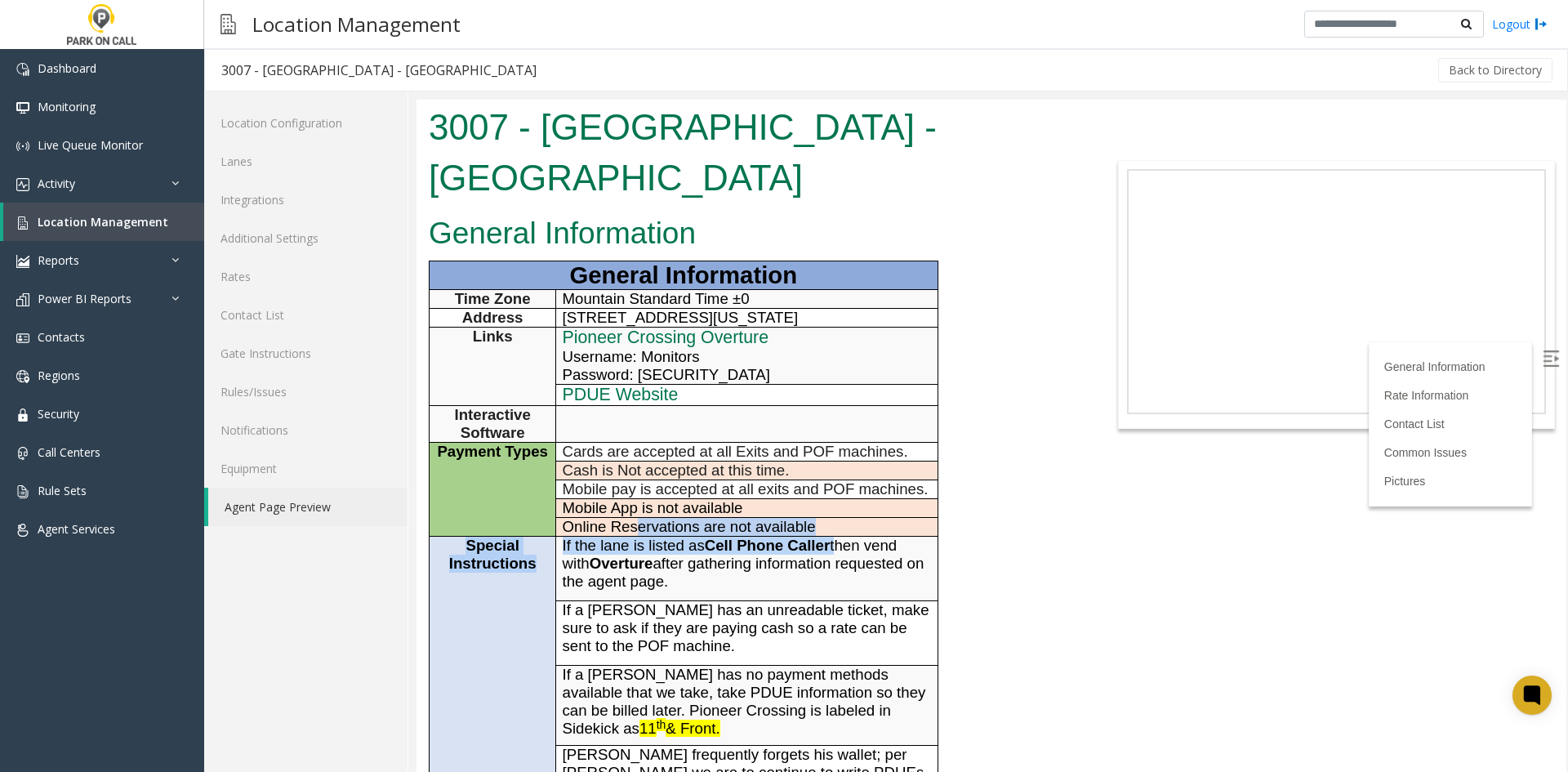
drag, startPoint x: 635, startPoint y: 477, endPoint x: 855, endPoint y: 506, distance: 221.9
click at [850, 504] on tbody "General Information Time Zone Mountain Standard Time ±0 Address 1101 Front Stre…" at bounding box center [684, 650] width 509 height 777
click at [858, 536] on span "If the lane is listed as Cell Phone Caller then vend with Overture after gather…" at bounding box center [743, 563] width 361 height 53
click at [490, 739] on td "Special Instructions" at bounding box center [493, 694] width 126 height 317
click at [707, 536] on span "If the lane is listed as Cell Phone Caller then vend with Overture after gather…" at bounding box center [743, 563] width 361 height 53
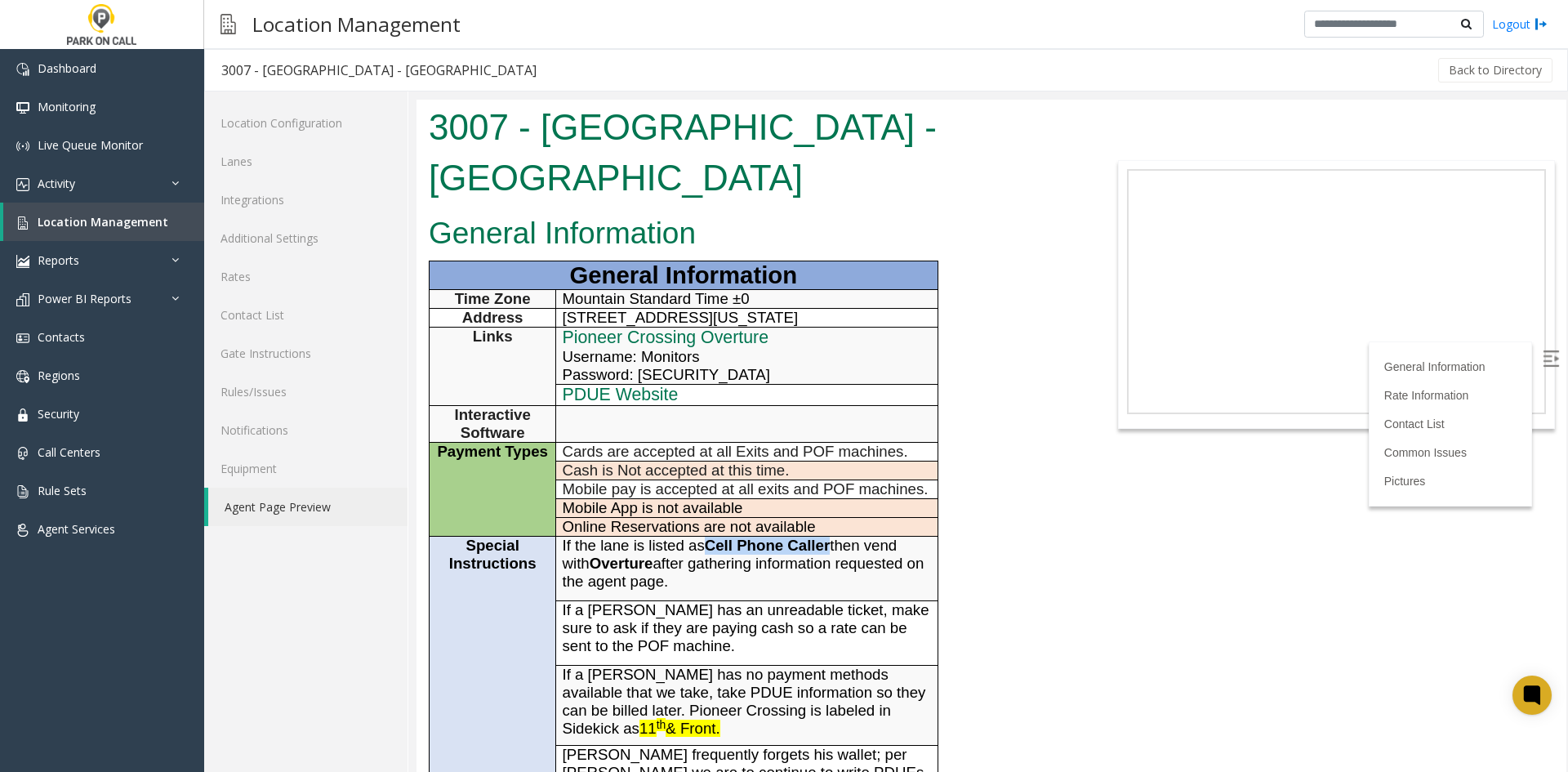
drag, startPoint x: 707, startPoint y: 495, endPoint x: 815, endPoint y: 493, distance: 108.0
click at [815, 536] on span "If the lane is listed as Cell Phone Caller then vend with Overture after gather…" at bounding box center [743, 563] width 361 height 53
click at [637, 554] on b "Overture" at bounding box center [621, 563] width 64 height 17
drag, startPoint x: 637, startPoint y: 513, endPoint x: 628, endPoint y: 510, distance: 9.5
click at [628, 554] on b "Overture" at bounding box center [621, 563] width 64 height 17
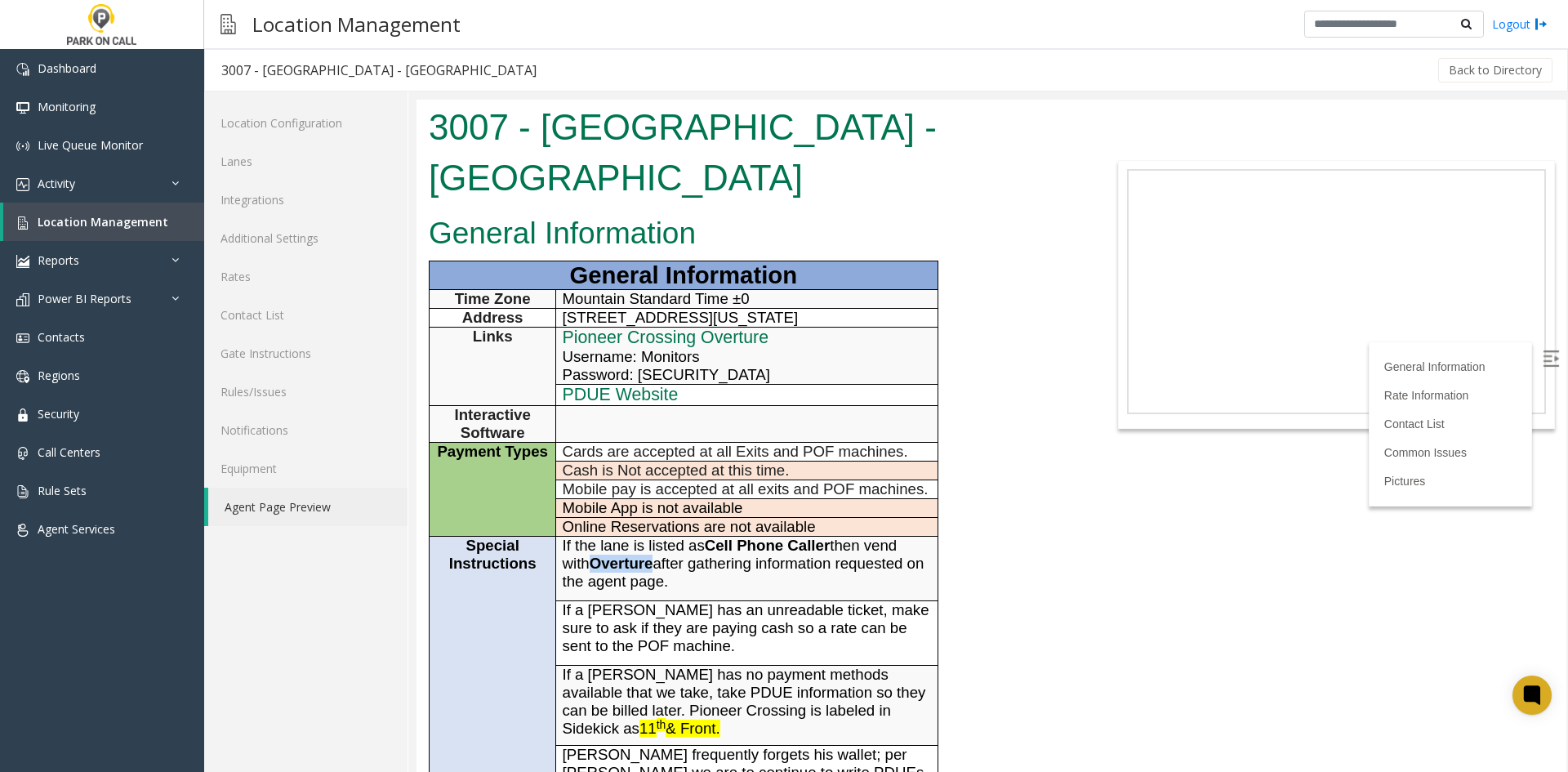
click at [628, 554] on b "Overture" at bounding box center [621, 563] width 64 height 17
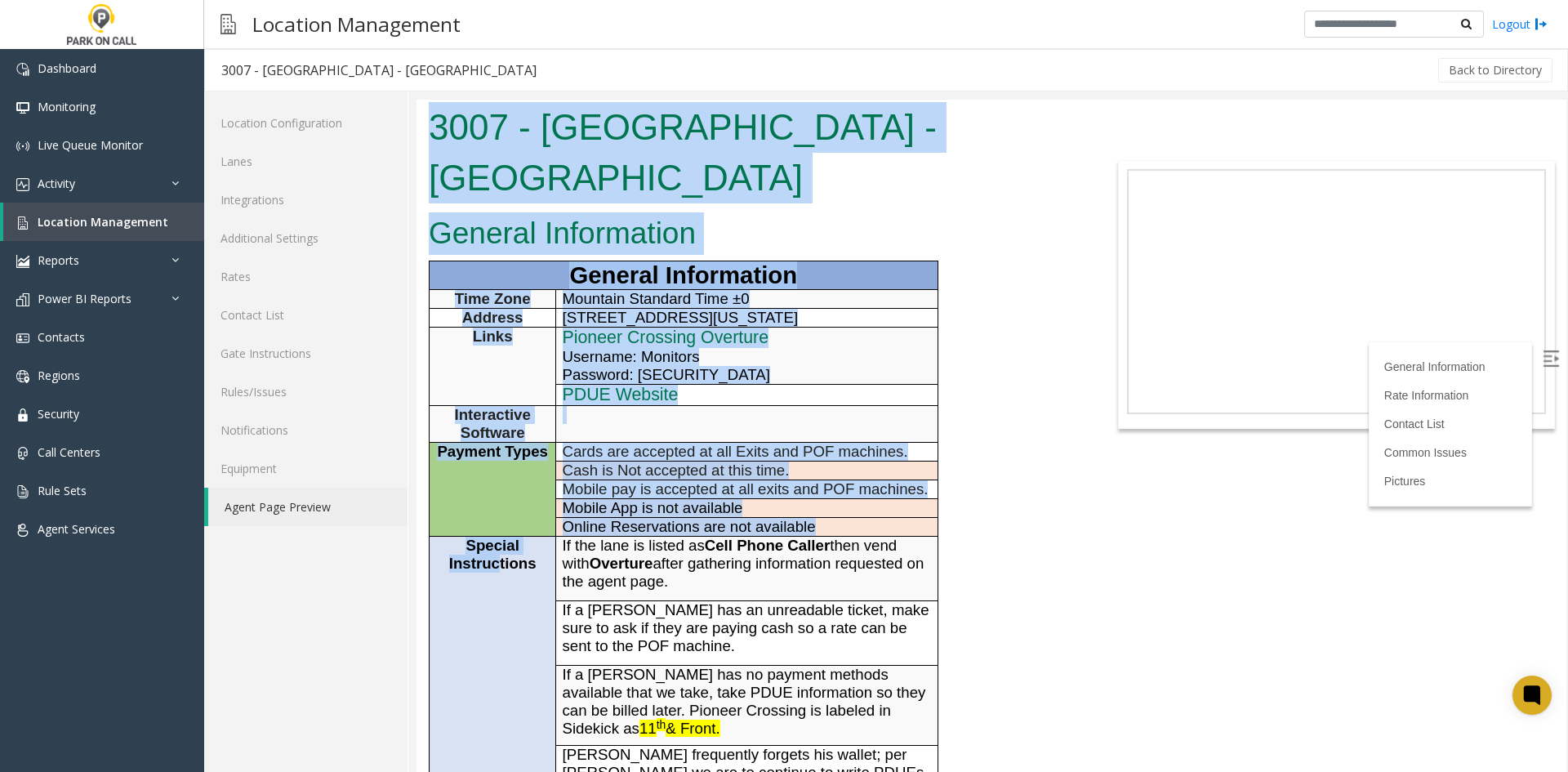
drag, startPoint x: 432, startPoint y: 525, endPoint x: 399, endPoint y: 541, distance: 36.7
click at [416, 541] on html "3007 - Pioneer Crossing - ParkBOI General Information General Information Time …" at bounding box center [991, 435] width 1150 height 672
click at [452, 559] on td "Special Instructions" at bounding box center [493, 694] width 126 height 317
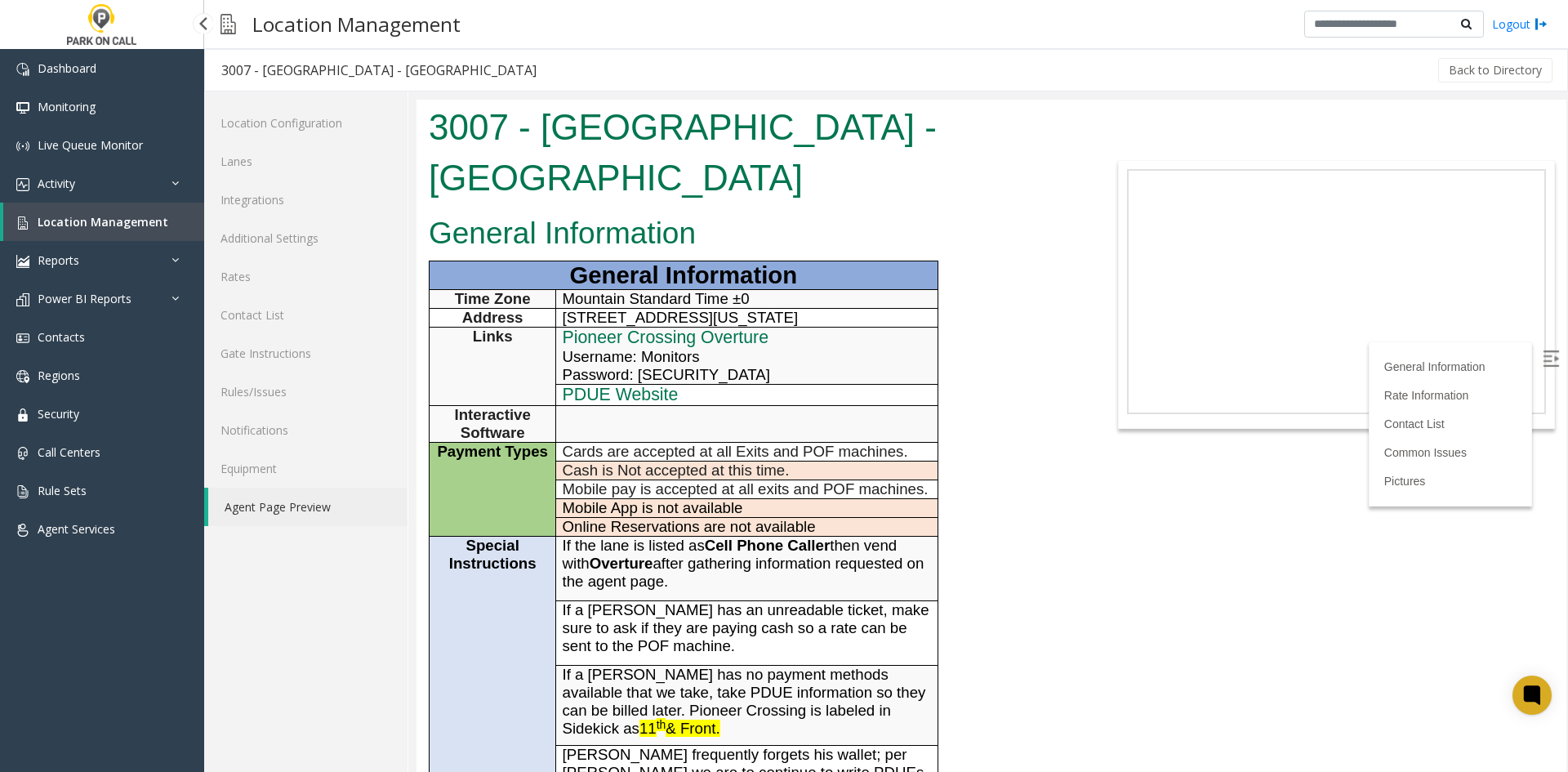
click at [106, 217] on span "Location Management" at bounding box center [102, 221] width 131 height 16
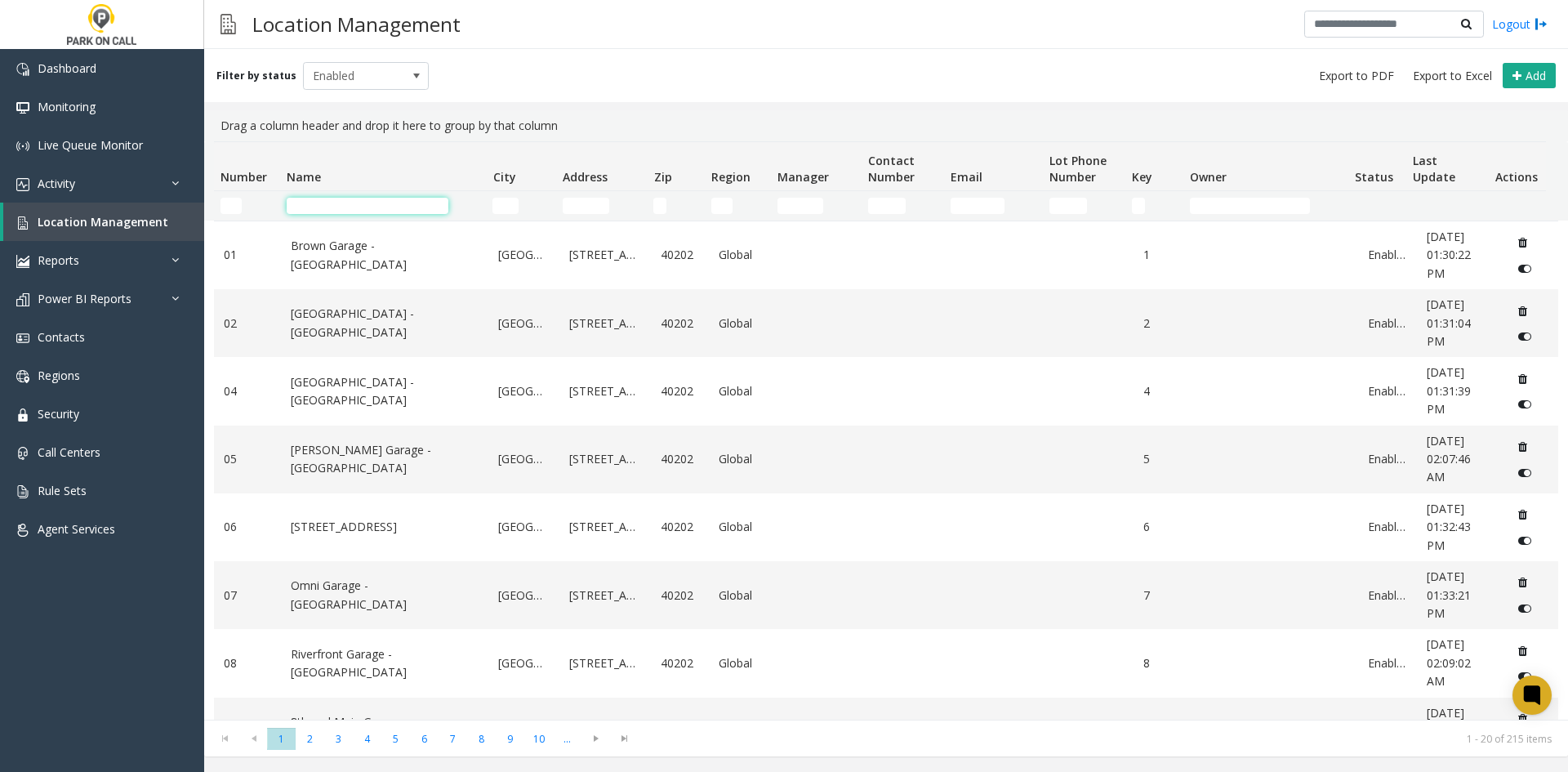
click at [323, 202] on input "Name Filter" at bounding box center [367, 206] width 162 height 16
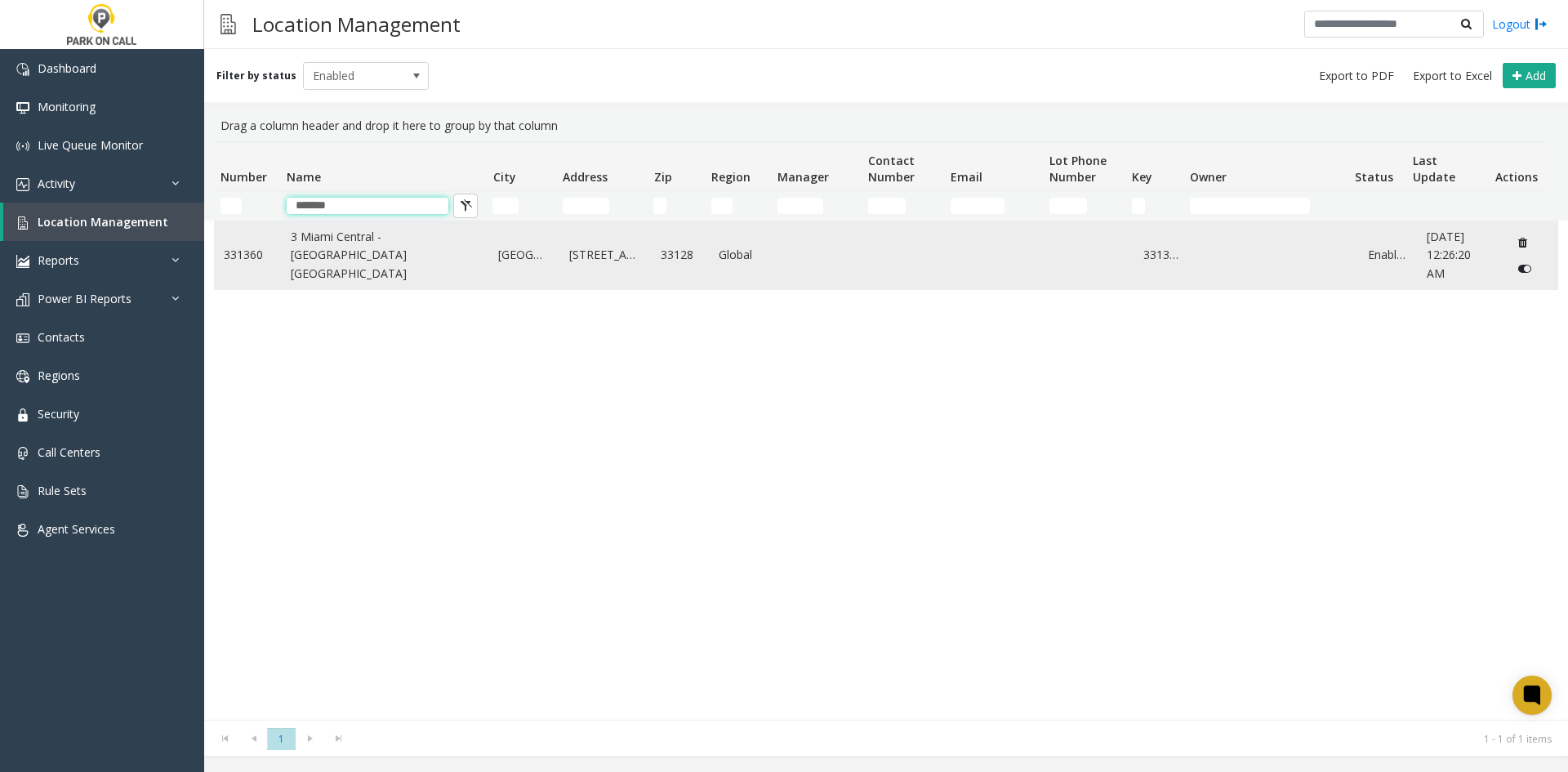
type input "*******"
click at [295, 255] on link "3 Miami Central - [GEOGRAPHIC_DATA] [GEOGRAPHIC_DATA]" at bounding box center [385, 255] width 188 height 55
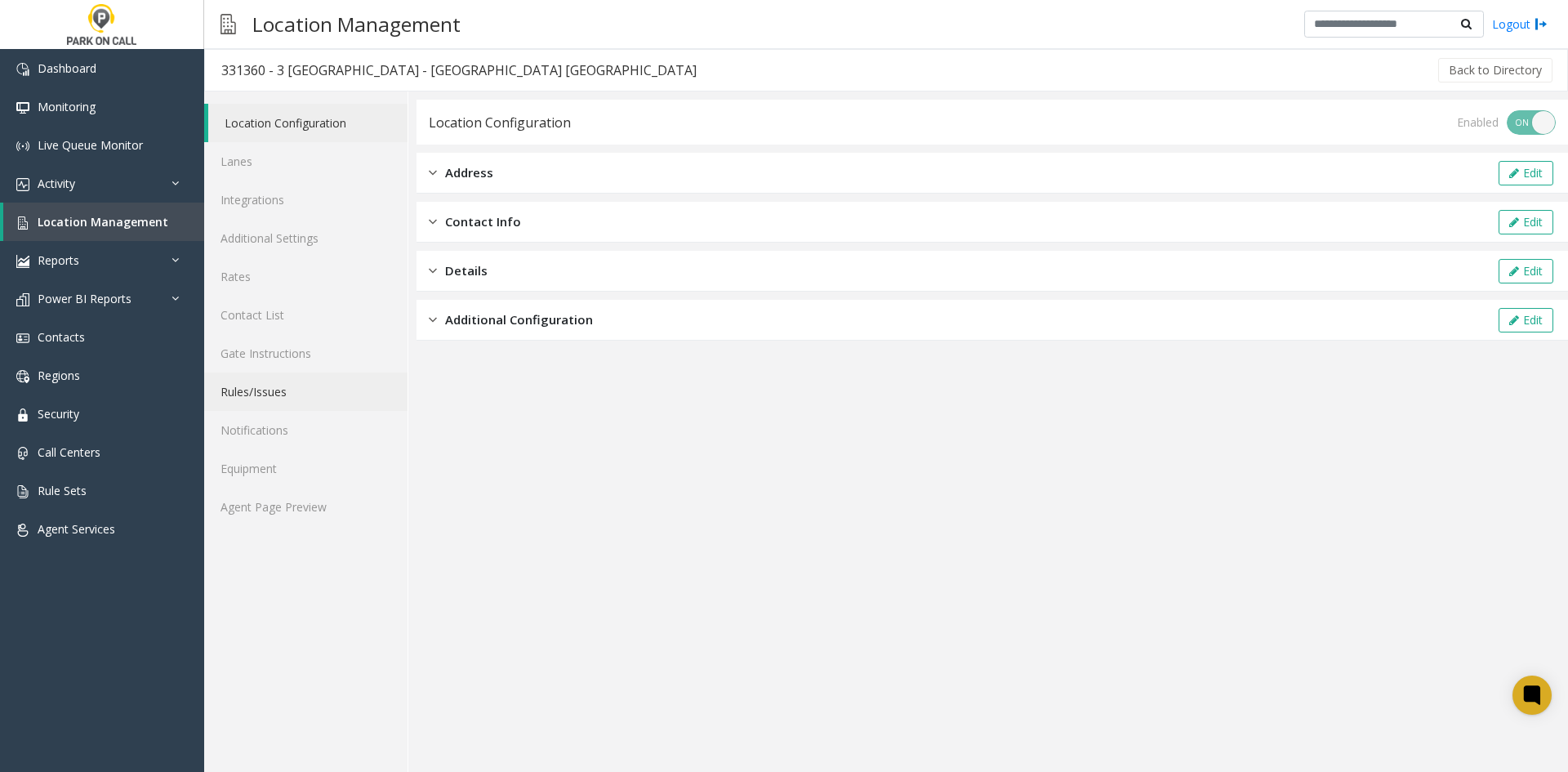
click at [315, 383] on link "Rules/Issues" at bounding box center [306, 391] width 203 height 38
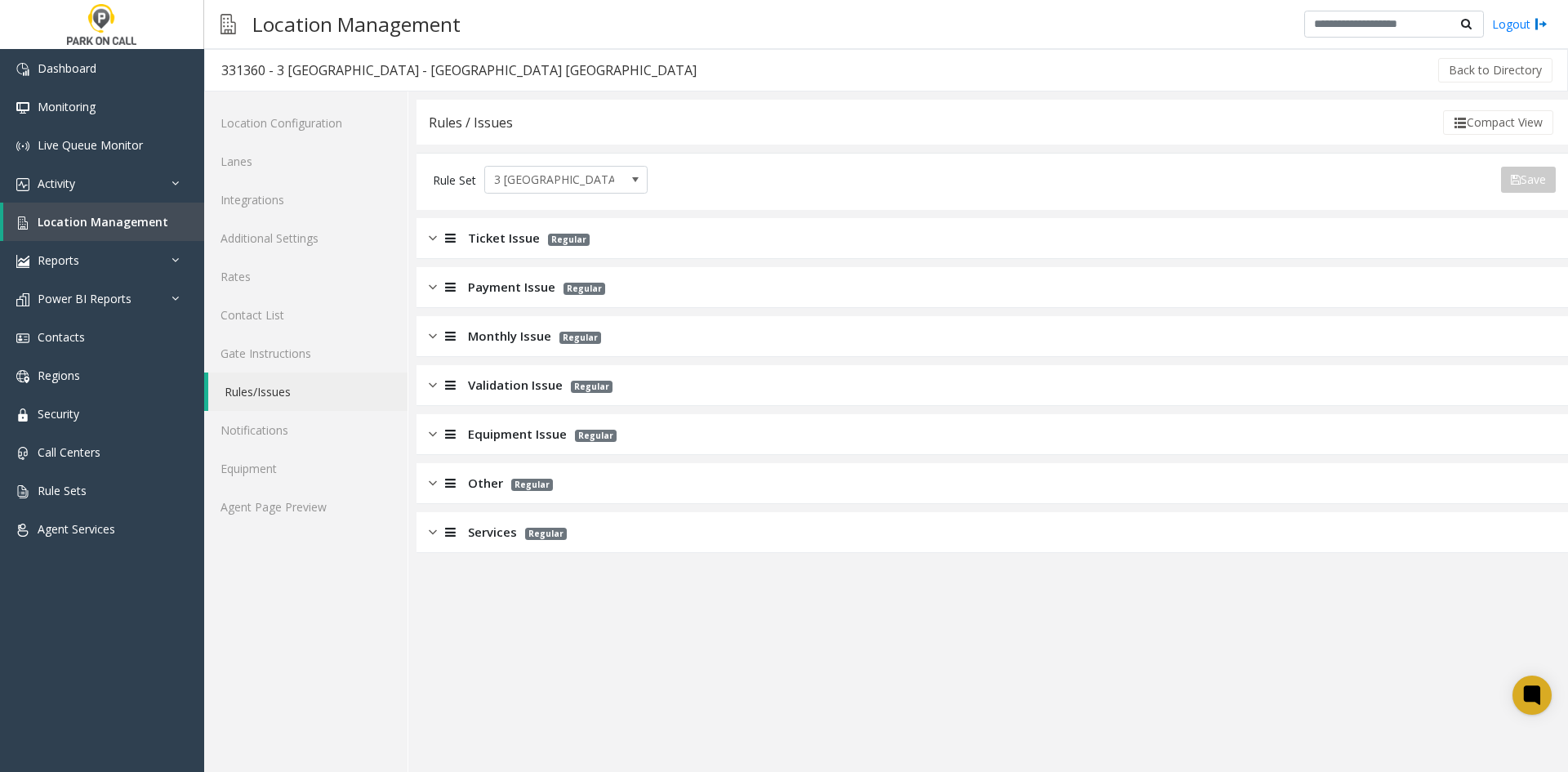
click at [478, 252] on div "Ticket Issue Regular" at bounding box center [992, 238] width 1152 height 41
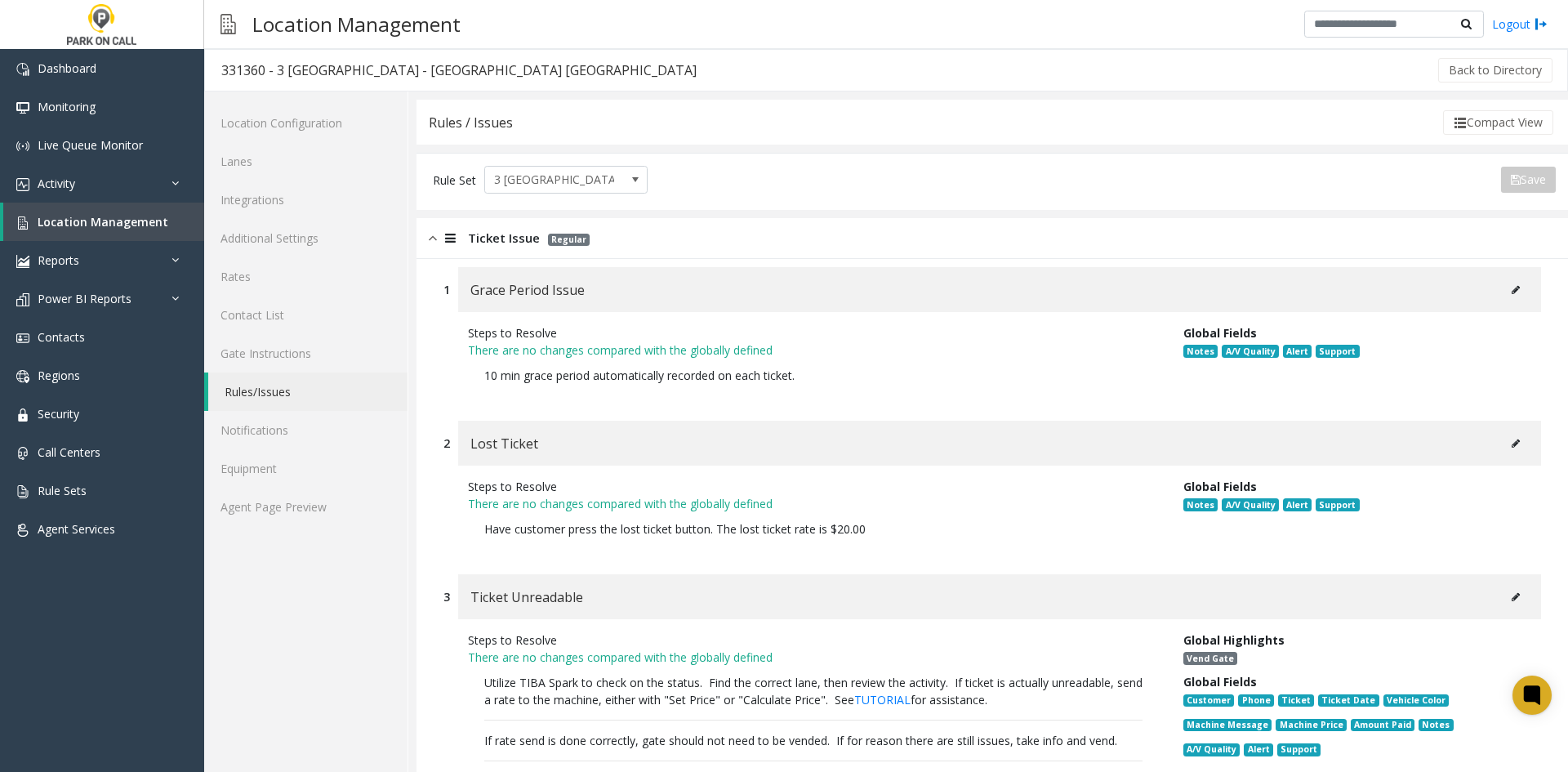
click at [487, 245] on span "Ticket Issue" at bounding box center [503, 238] width 72 height 19
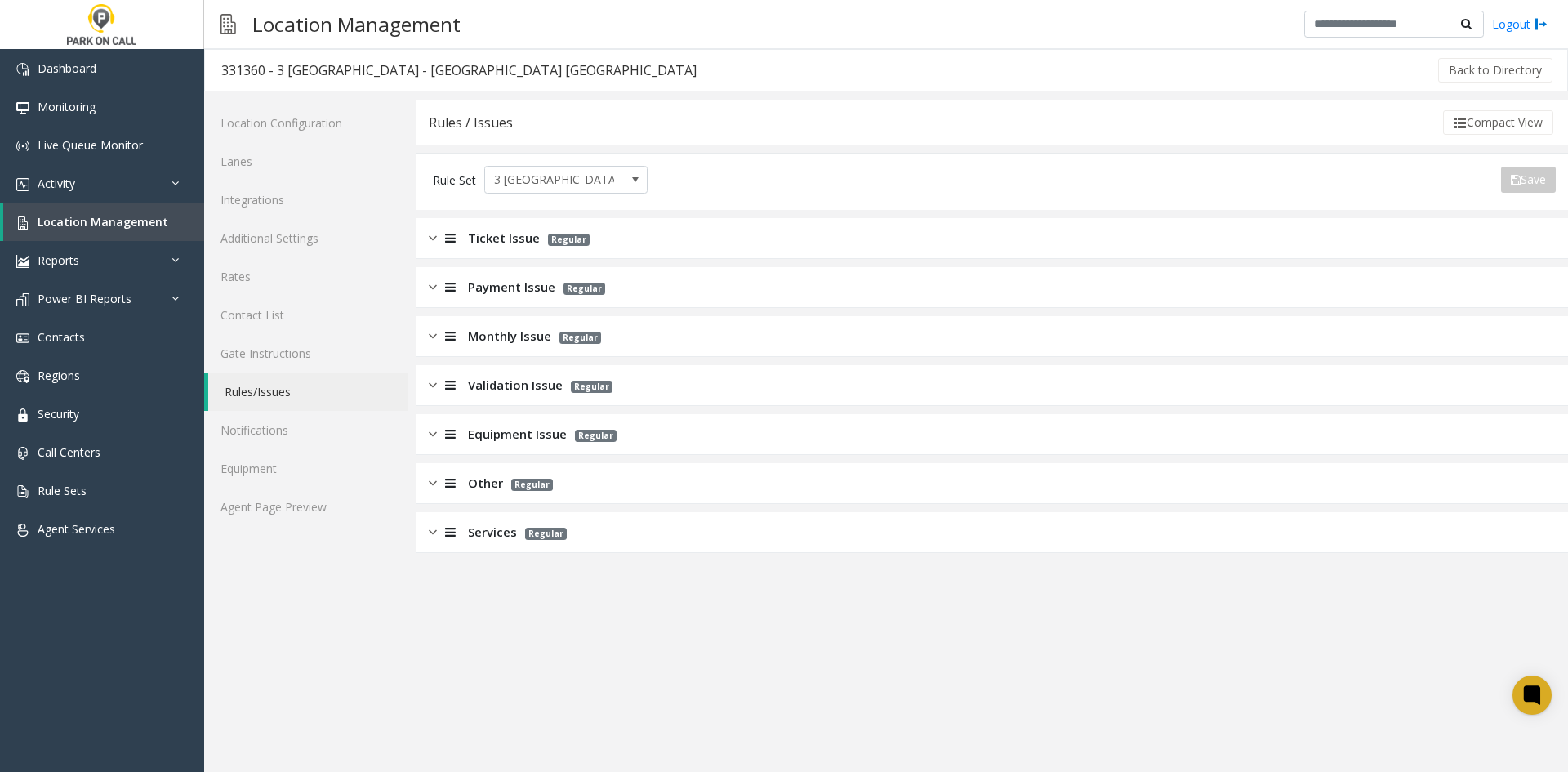
click at [564, 546] on div "Services Regular" at bounding box center [992, 532] width 1152 height 41
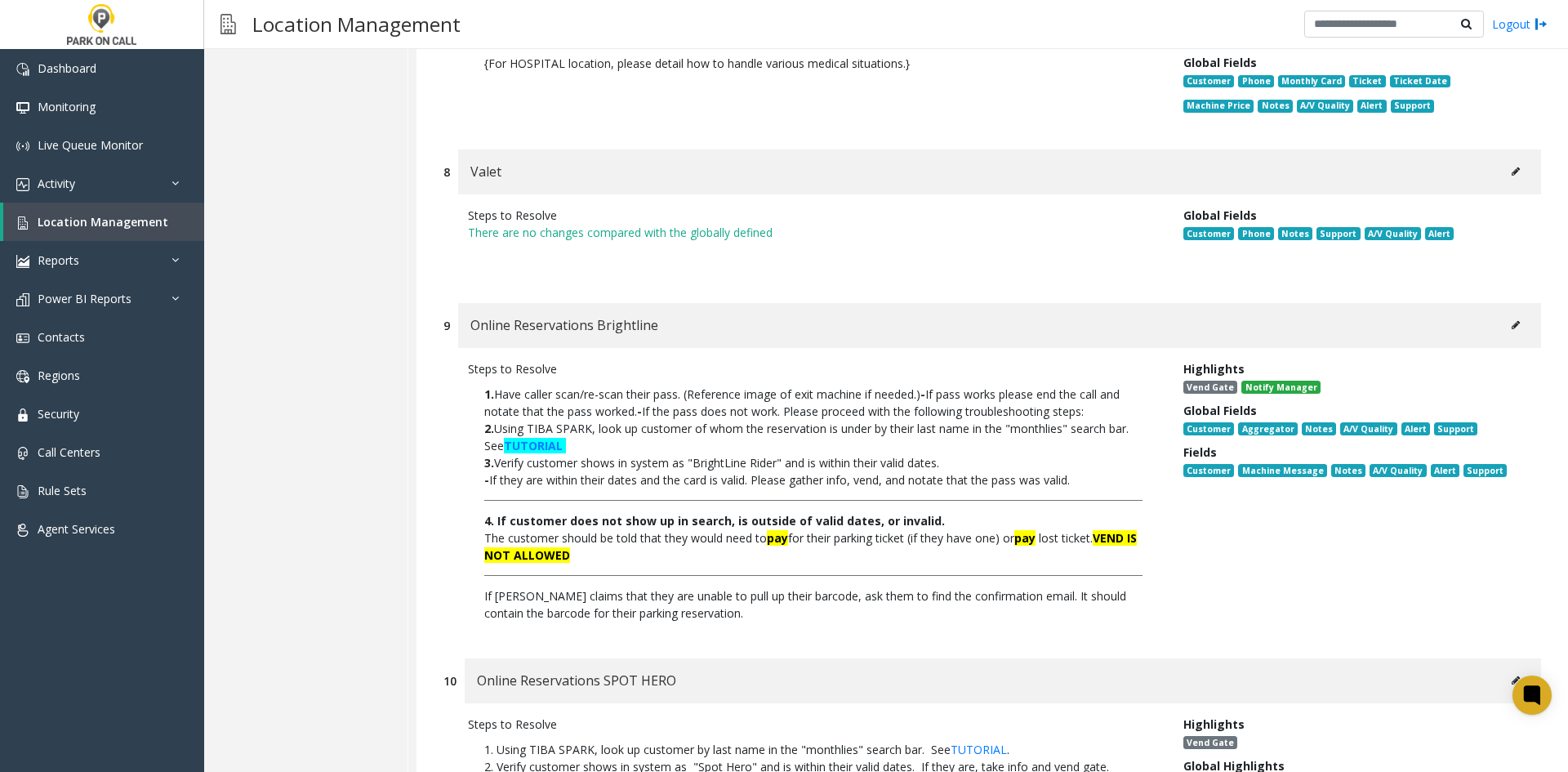
scroll to position [1959, 0]
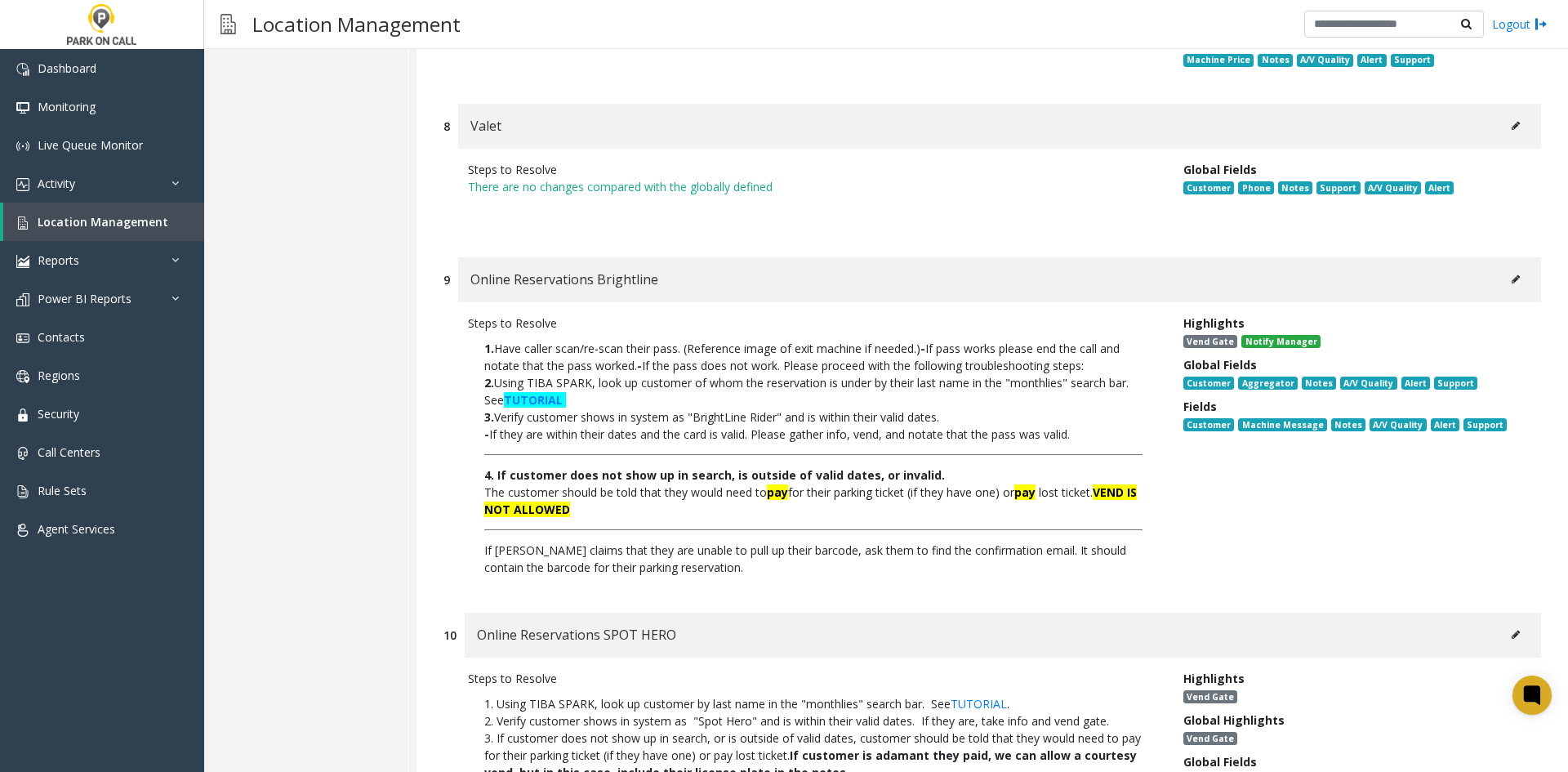
click at [513, 711] on p "1. Using TIBA SPARK, look up customer by last name in the "monthlies" search ba…" at bounding box center [812, 703] width 658 height 17
click at [727, 681] on div "Steps to Resolve" at bounding box center [812, 678] width 691 height 17
click at [148, 231] on link "Location Management" at bounding box center [104, 221] width 201 height 38
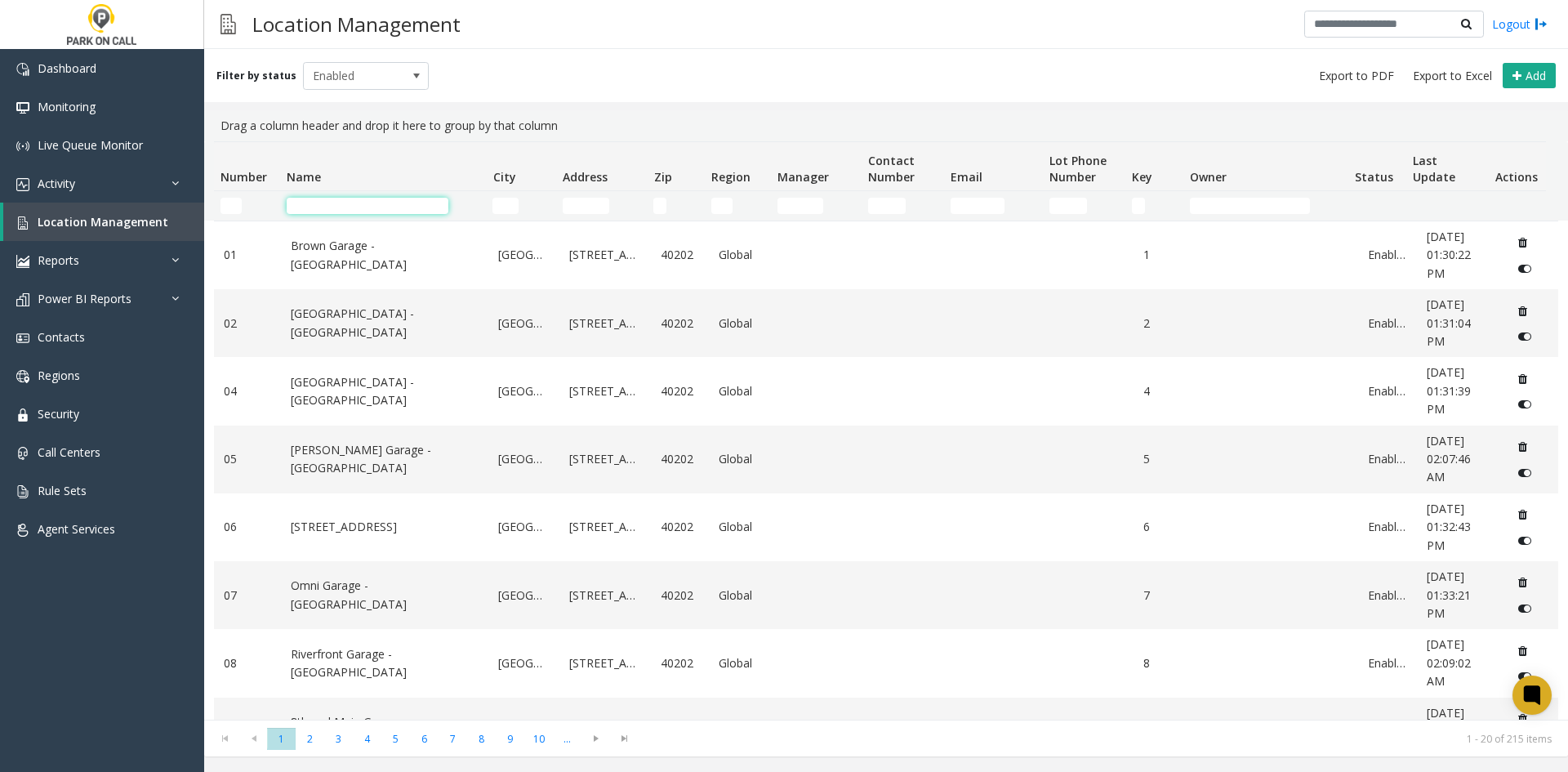
click at [360, 205] on input "Name Filter" at bounding box center [367, 206] width 162 height 16
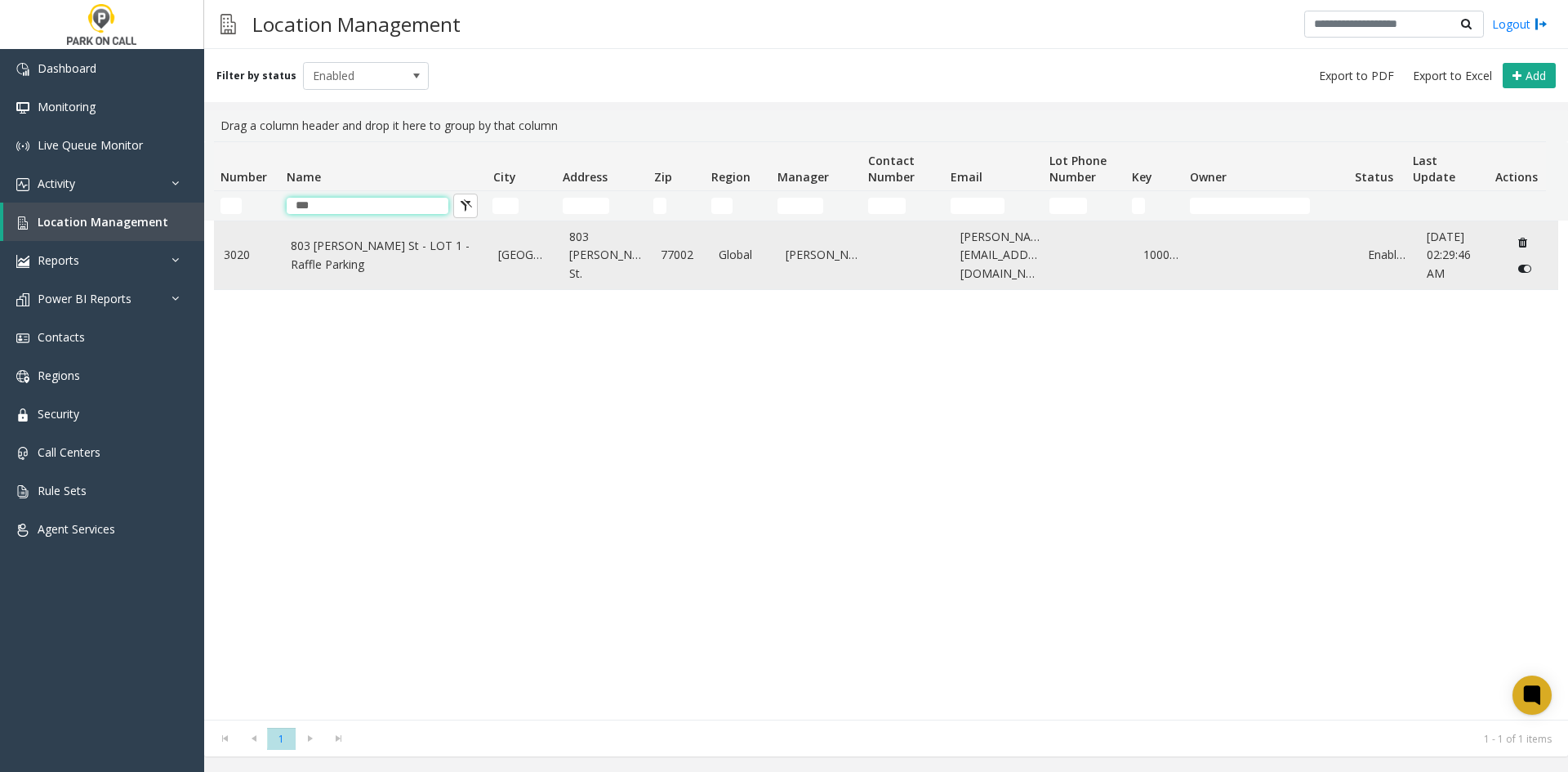
type input "***"
click at [338, 273] on link "803 Fannin St - LOT 1 - Raffle Parking" at bounding box center [385, 255] width 188 height 37
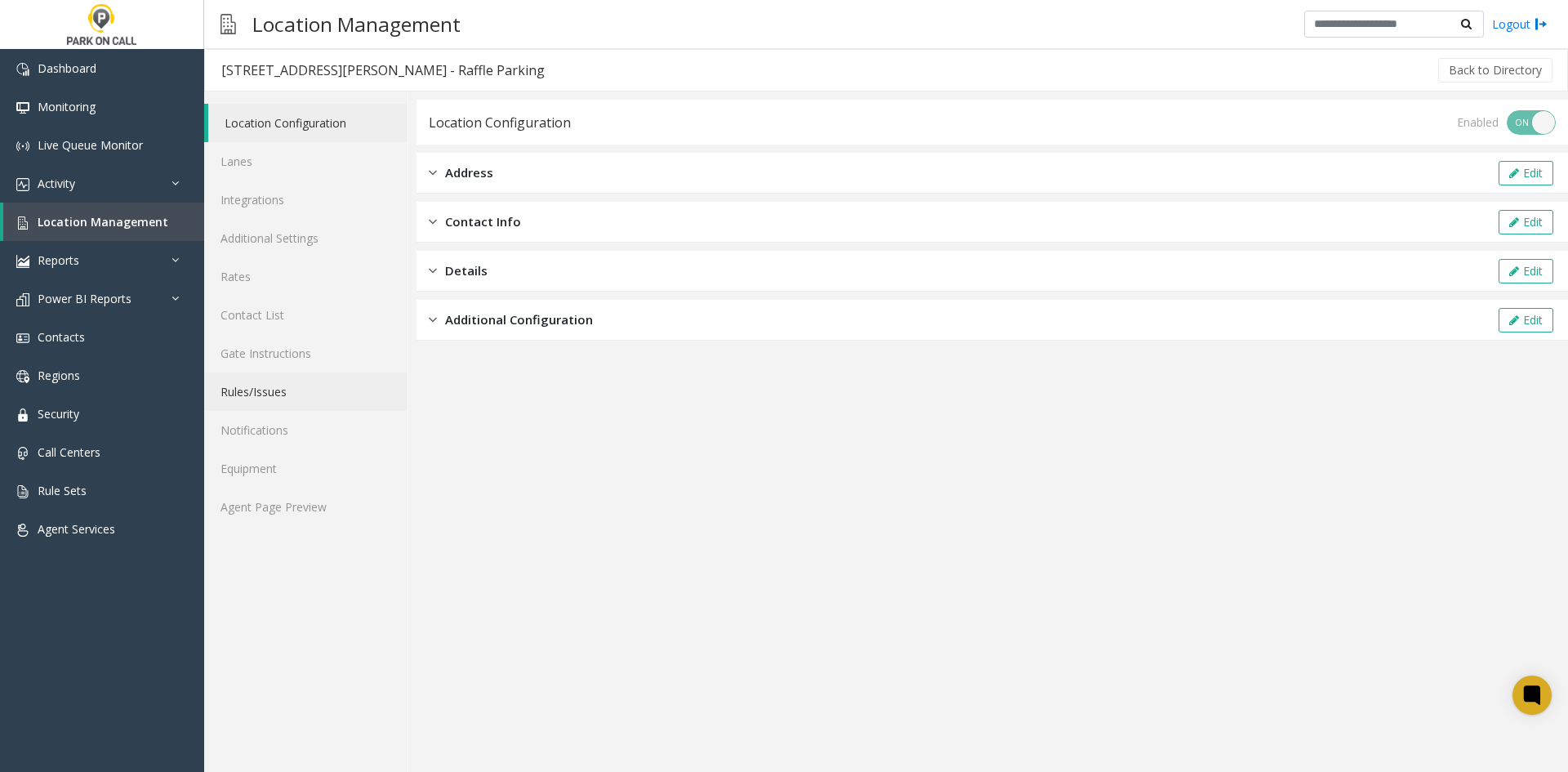
click at [323, 390] on link "Rules/Issues" at bounding box center [306, 391] width 203 height 38
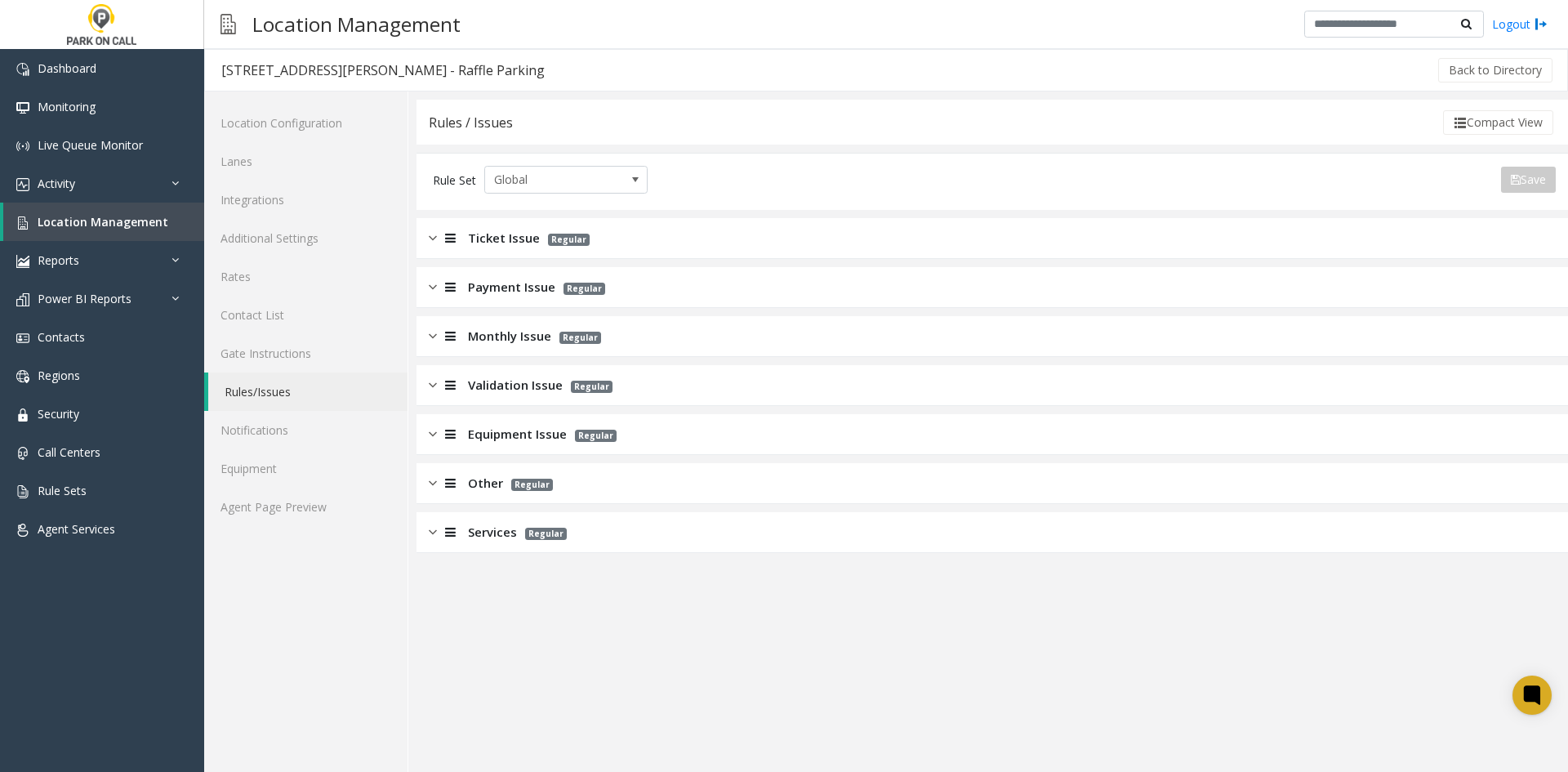
drag, startPoint x: 486, startPoint y: 522, endPoint x: 509, endPoint y: 490, distance: 39.4
click at [486, 521] on div "Services Regular" at bounding box center [992, 532] width 1152 height 41
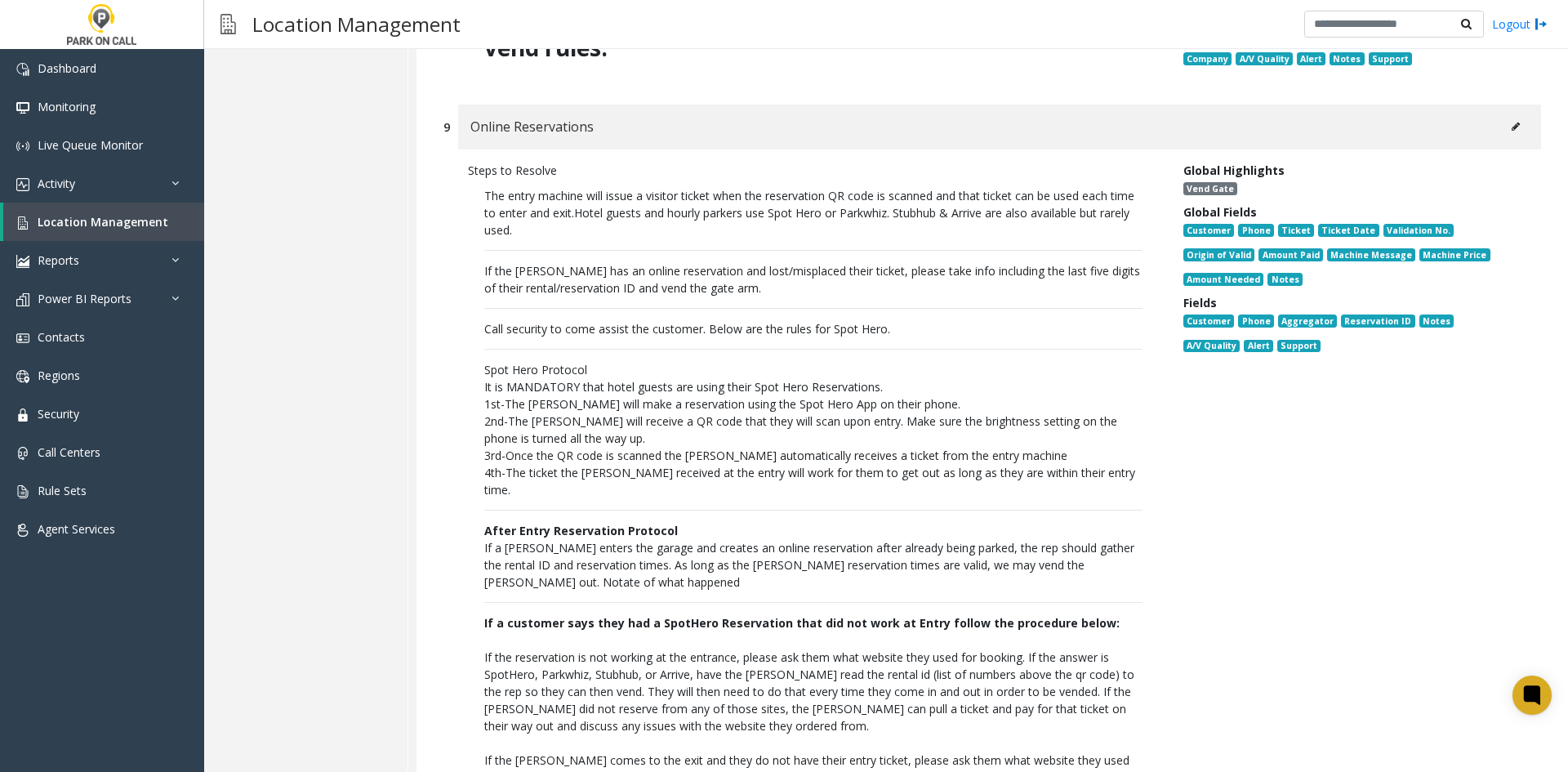
scroll to position [2531, 0]
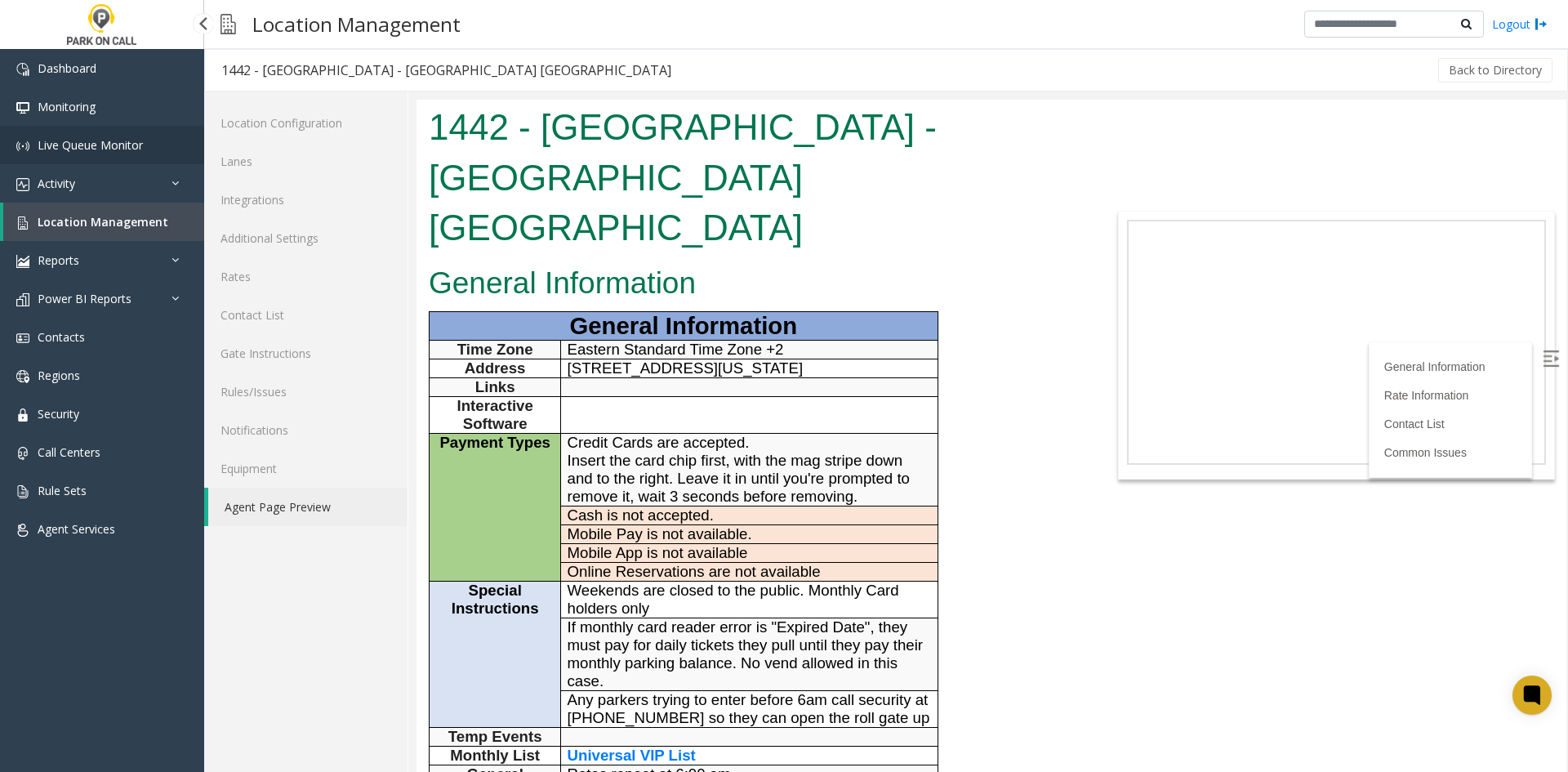
click at [88, 132] on link "Live Queue Monitor" at bounding box center [102, 145] width 204 height 38
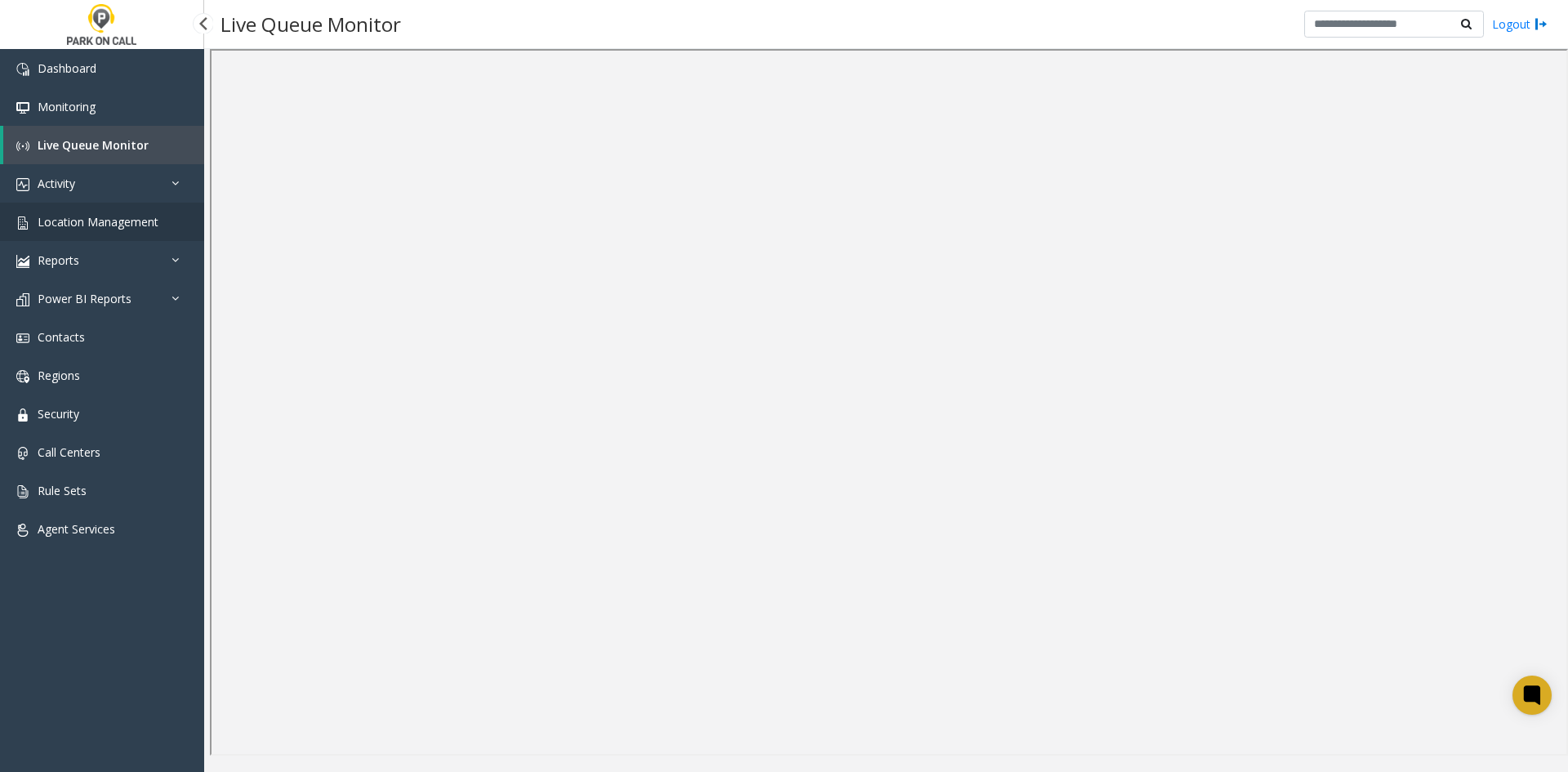
click at [107, 217] on span "Location Management" at bounding box center [98, 221] width 121 height 16
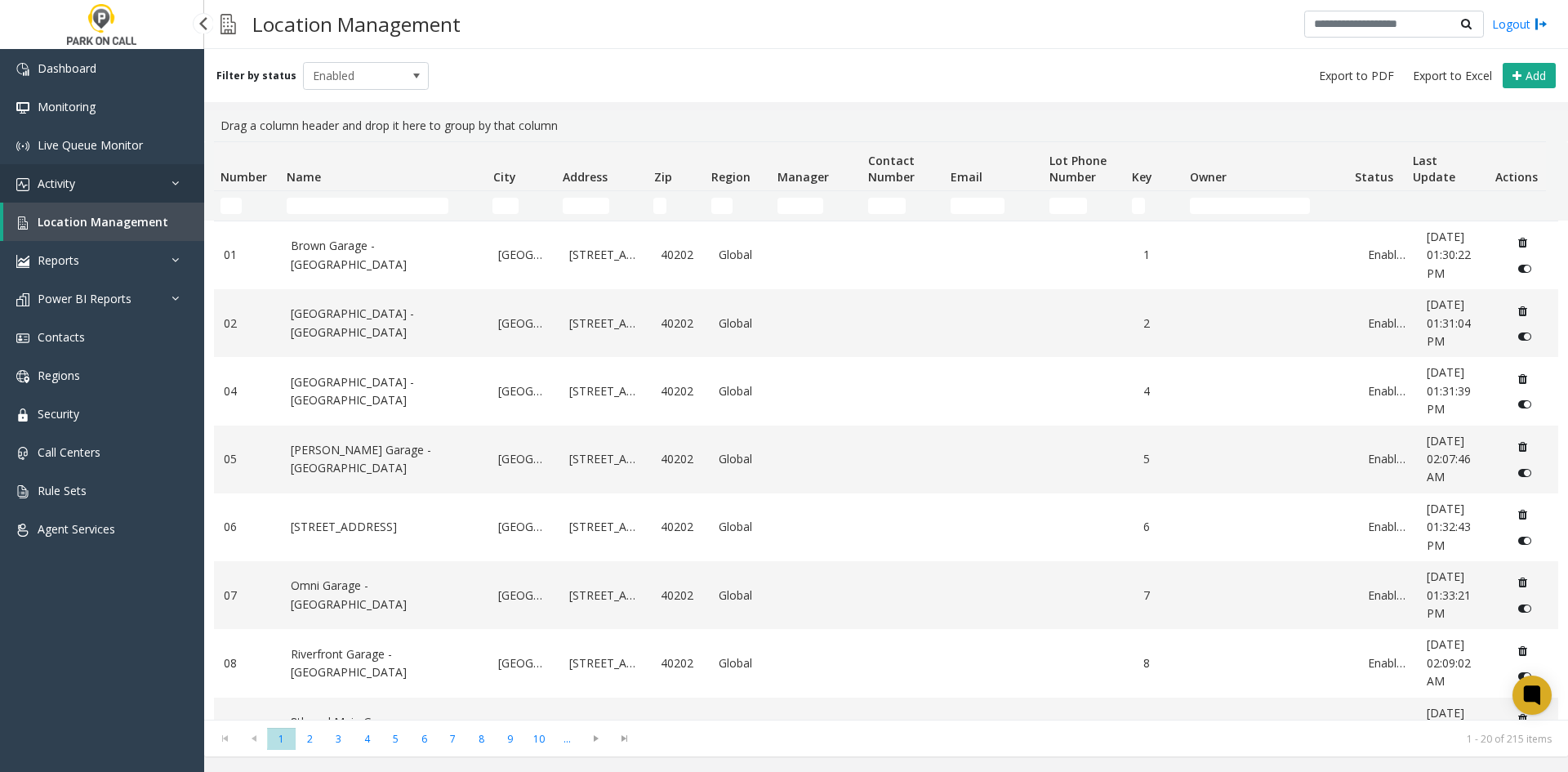
click at [59, 194] on link "Activity" at bounding box center [102, 183] width 204 height 38
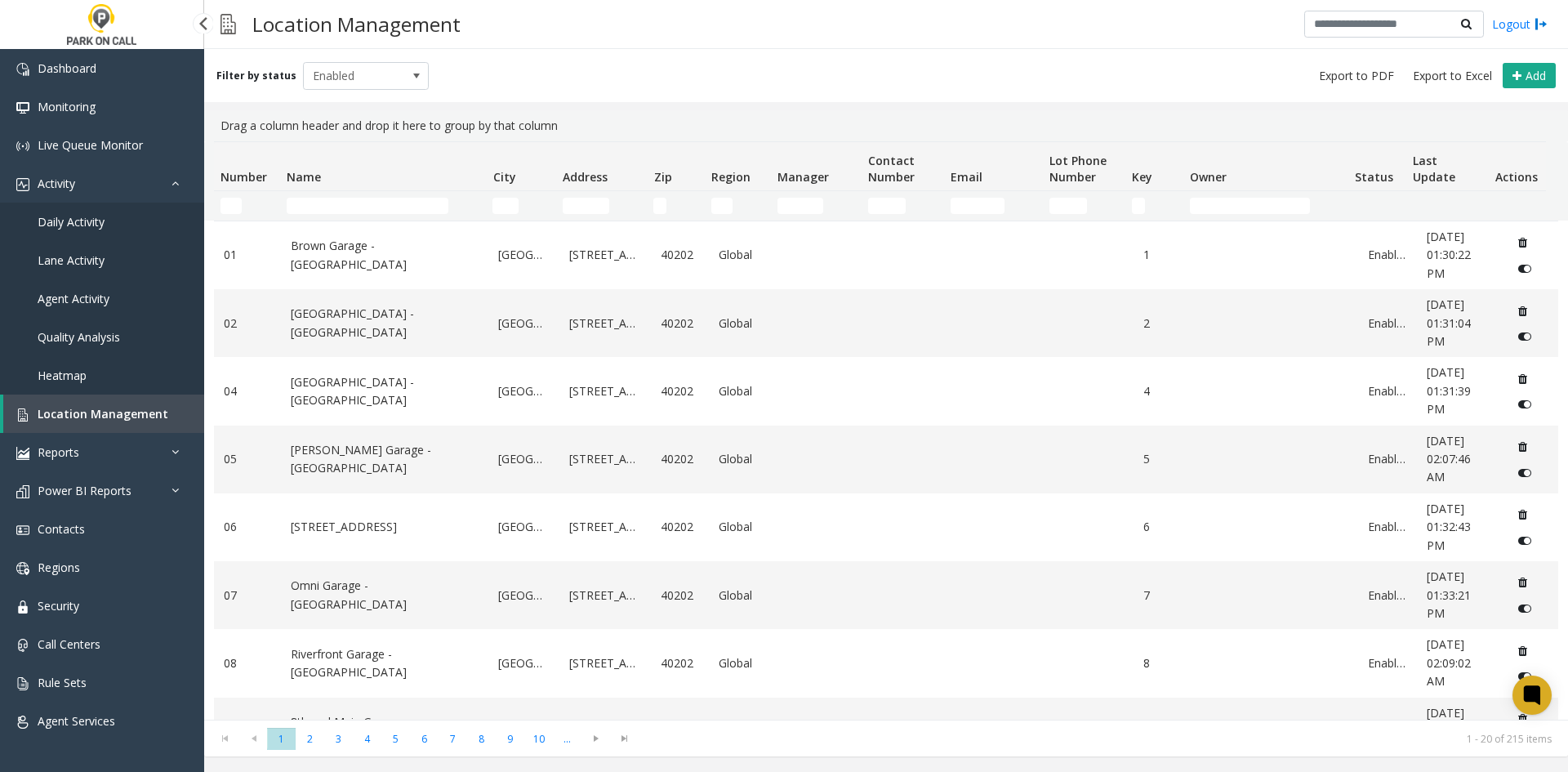
click at [58, 222] on span "Daily Activity" at bounding box center [70, 221] width 67 height 16
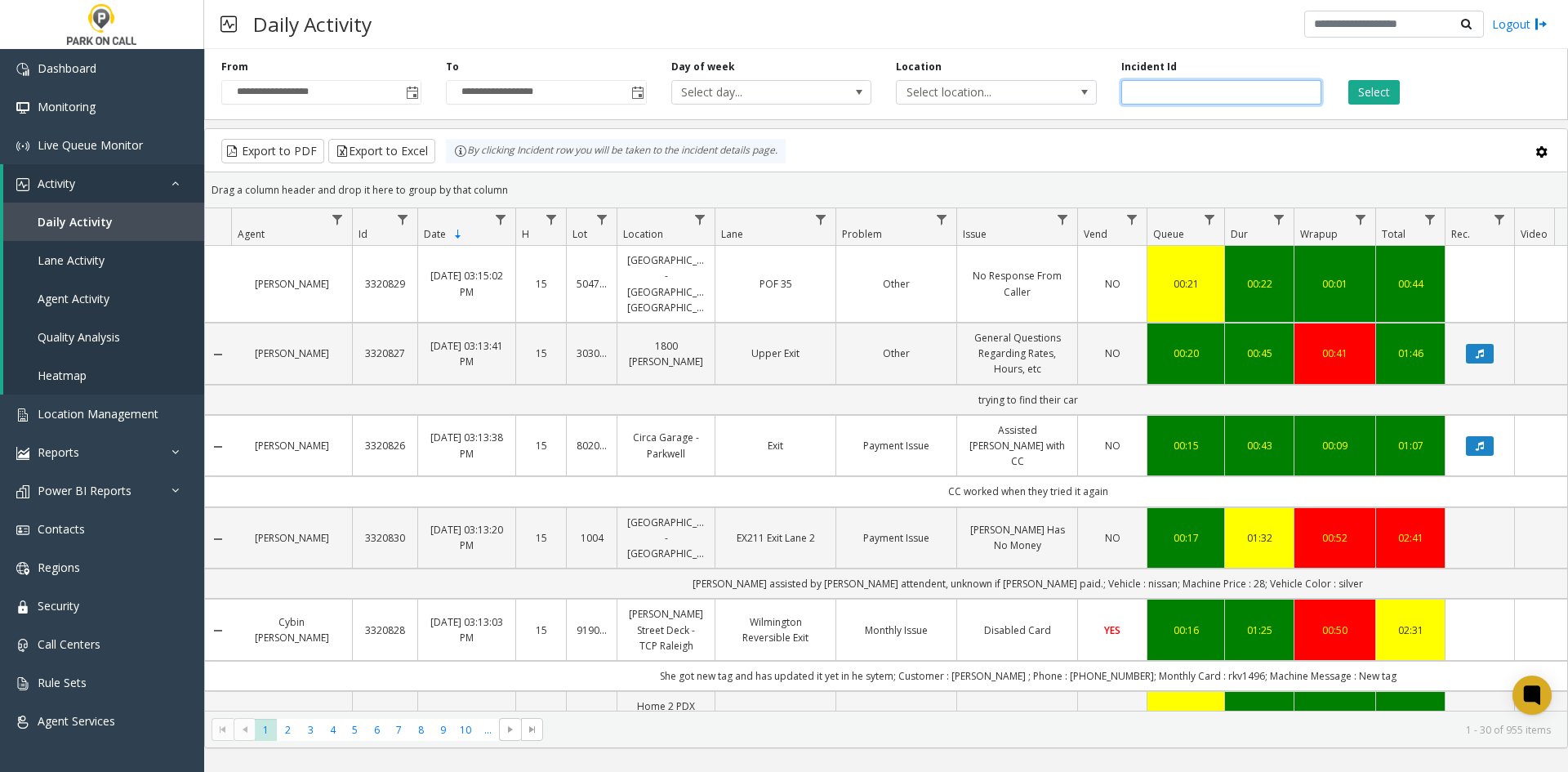
click at [1182, 94] on input "number" at bounding box center [1221, 91] width 200 height 25
paste input "*******"
type input "*******"
click at [1372, 91] on button "Select" at bounding box center [1374, 91] width 51 height 25
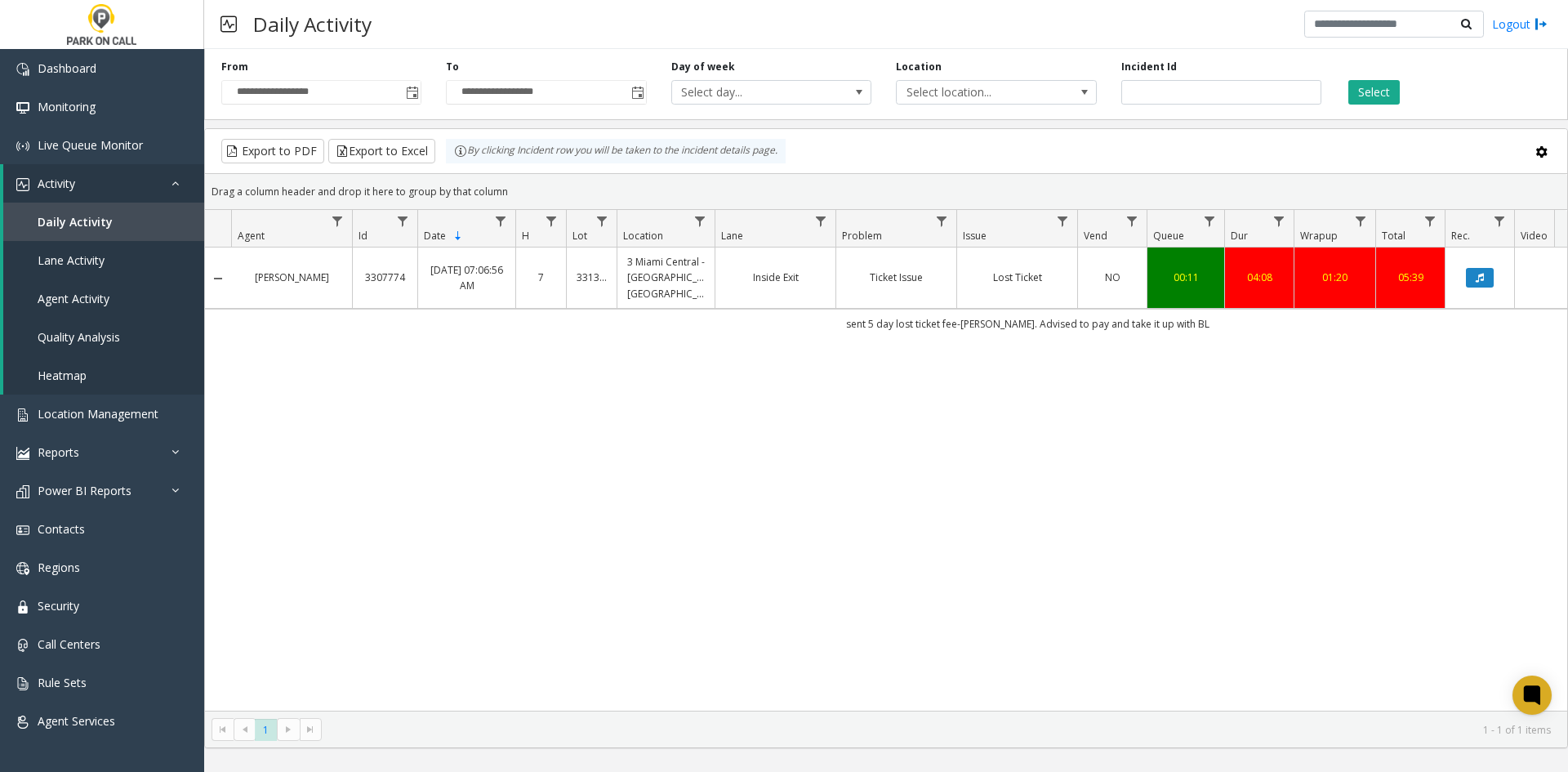
click at [874, 289] on td "Ticket Issue" at bounding box center [896, 277] width 121 height 61
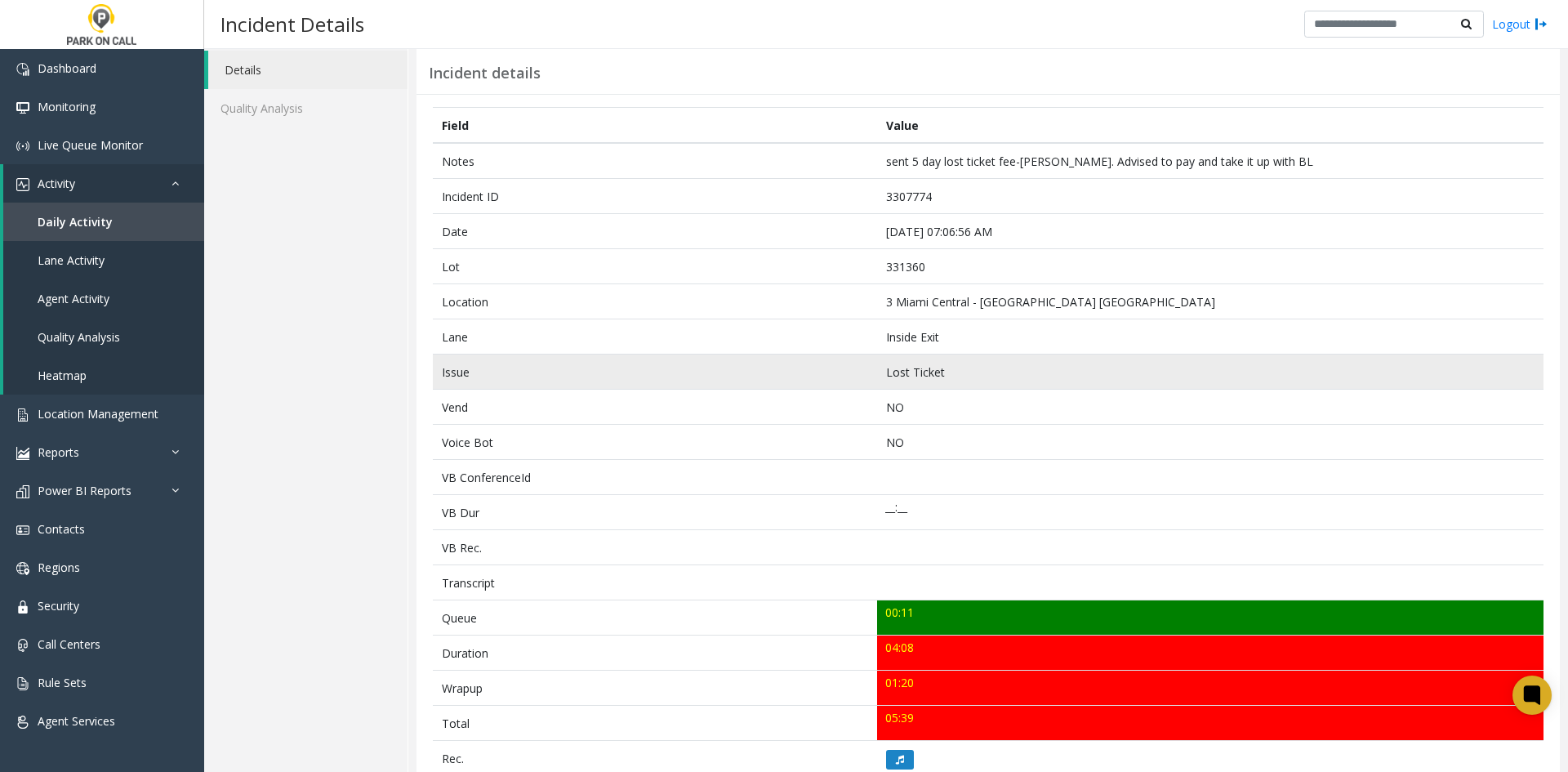
scroll to position [81, 0]
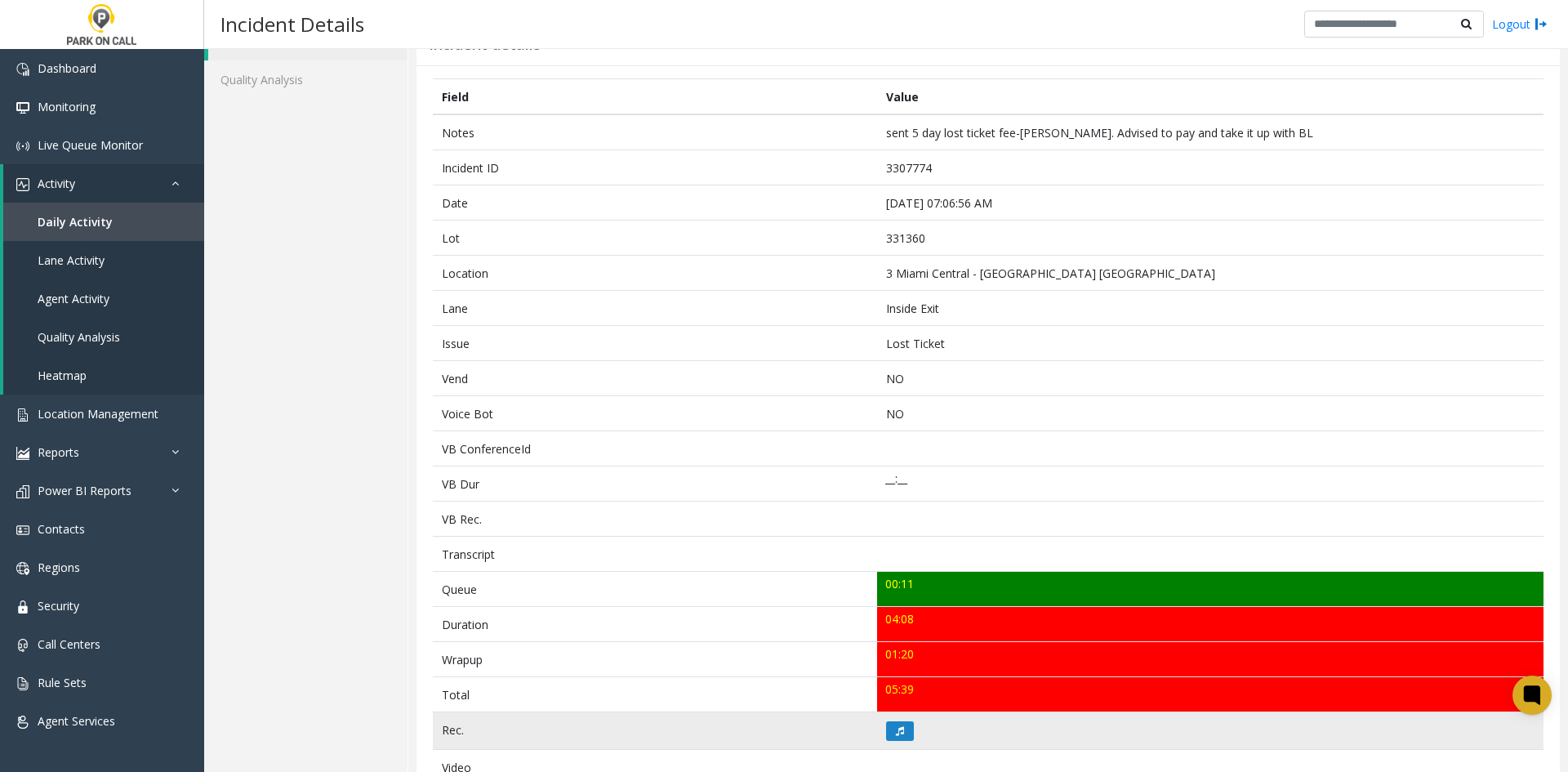
click at [900, 718] on td at bounding box center [1210, 730] width 666 height 38
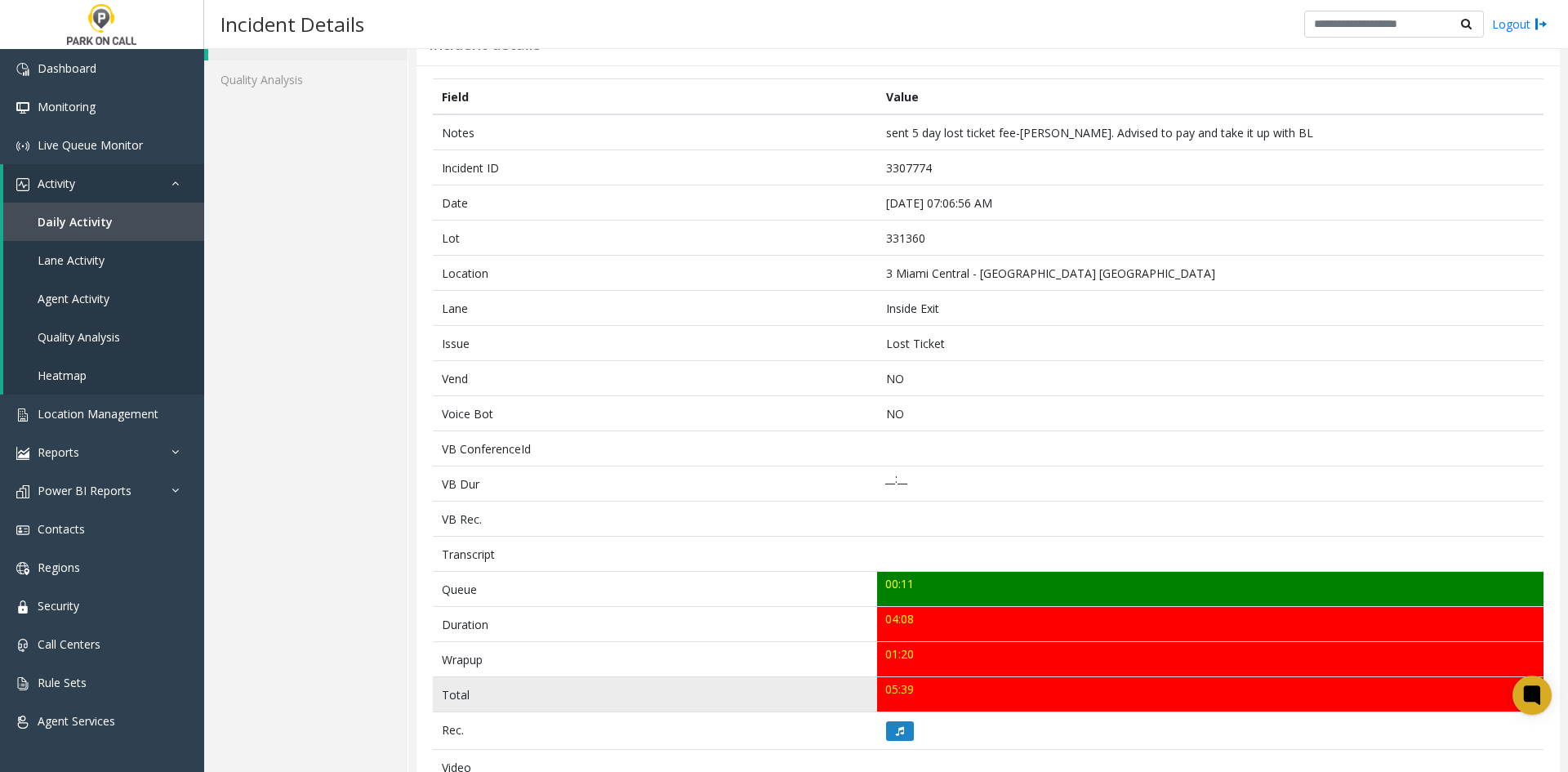
click at [929, 705] on td "05:39" at bounding box center [1210, 694] width 666 height 35
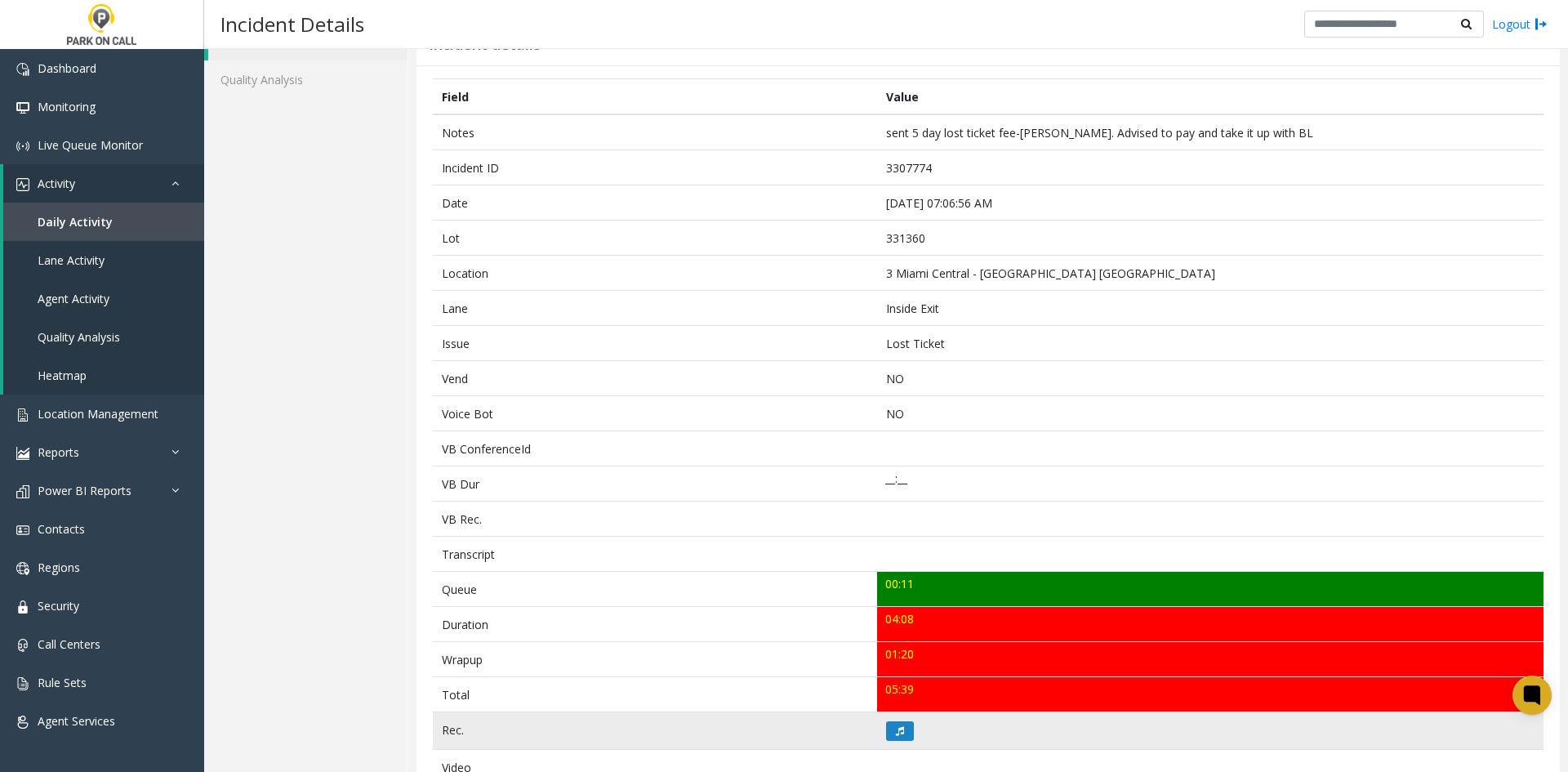
click at [902, 716] on td at bounding box center [1210, 730] width 666 height 38
click at [894, 736] on button at bounding box center [899, 730] width 27 height 19
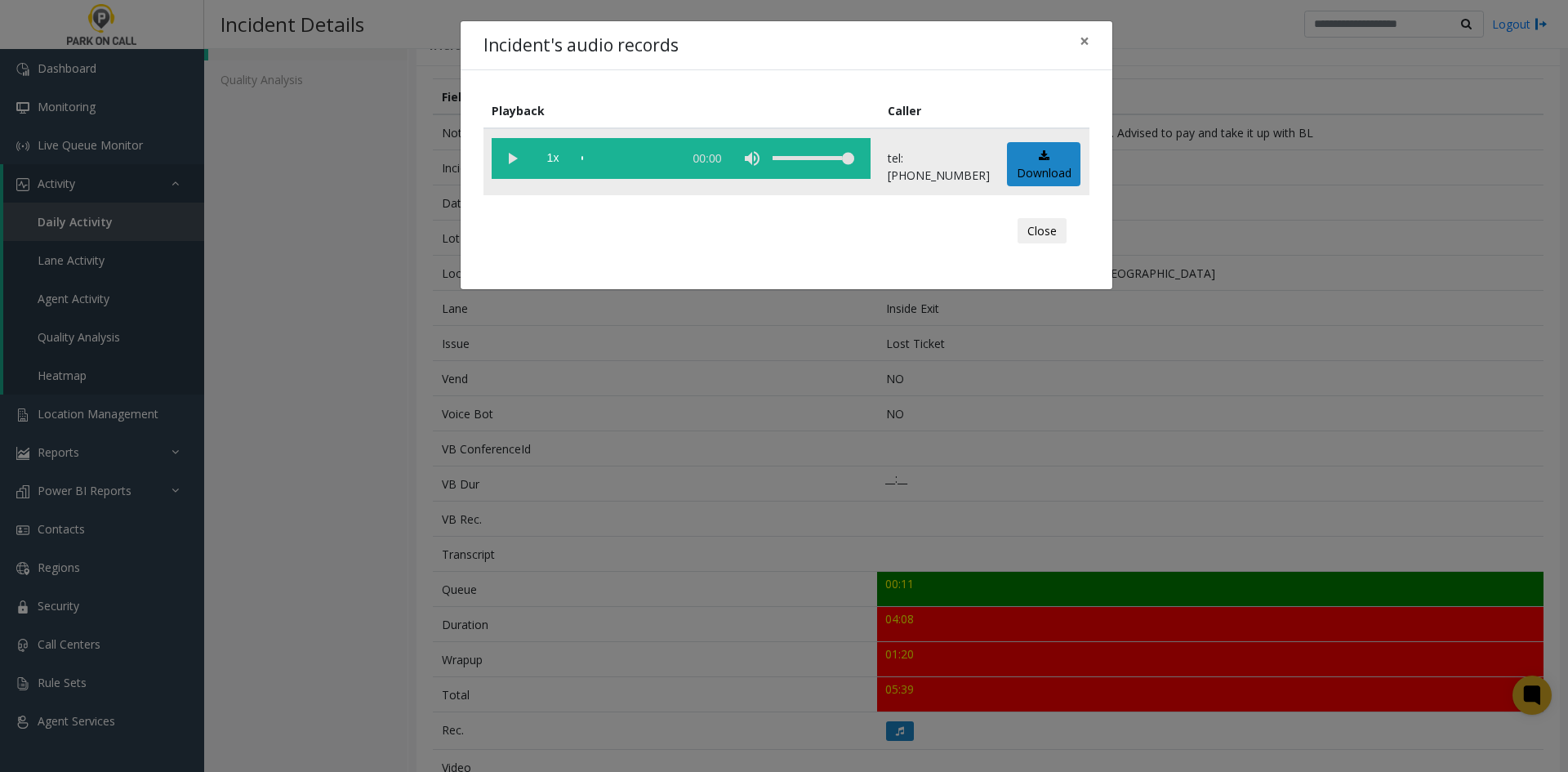
click at [532, 157] on span "1x" at bounding box center [553, 158] width 41 height 41
click at [519, 162] on vg-play-pause at bounding box center [511, 158] width 41 height 41
click at [561, 170] on span "1.5x" at bounding box center [553, 158] width 41 height 41
click at [561, 170] on span "2x" at bounding box center [553, 158] width 41 height 41
click at [561, 170] on span "0.5x" at bounding box center [553, 158] width 41 height 41
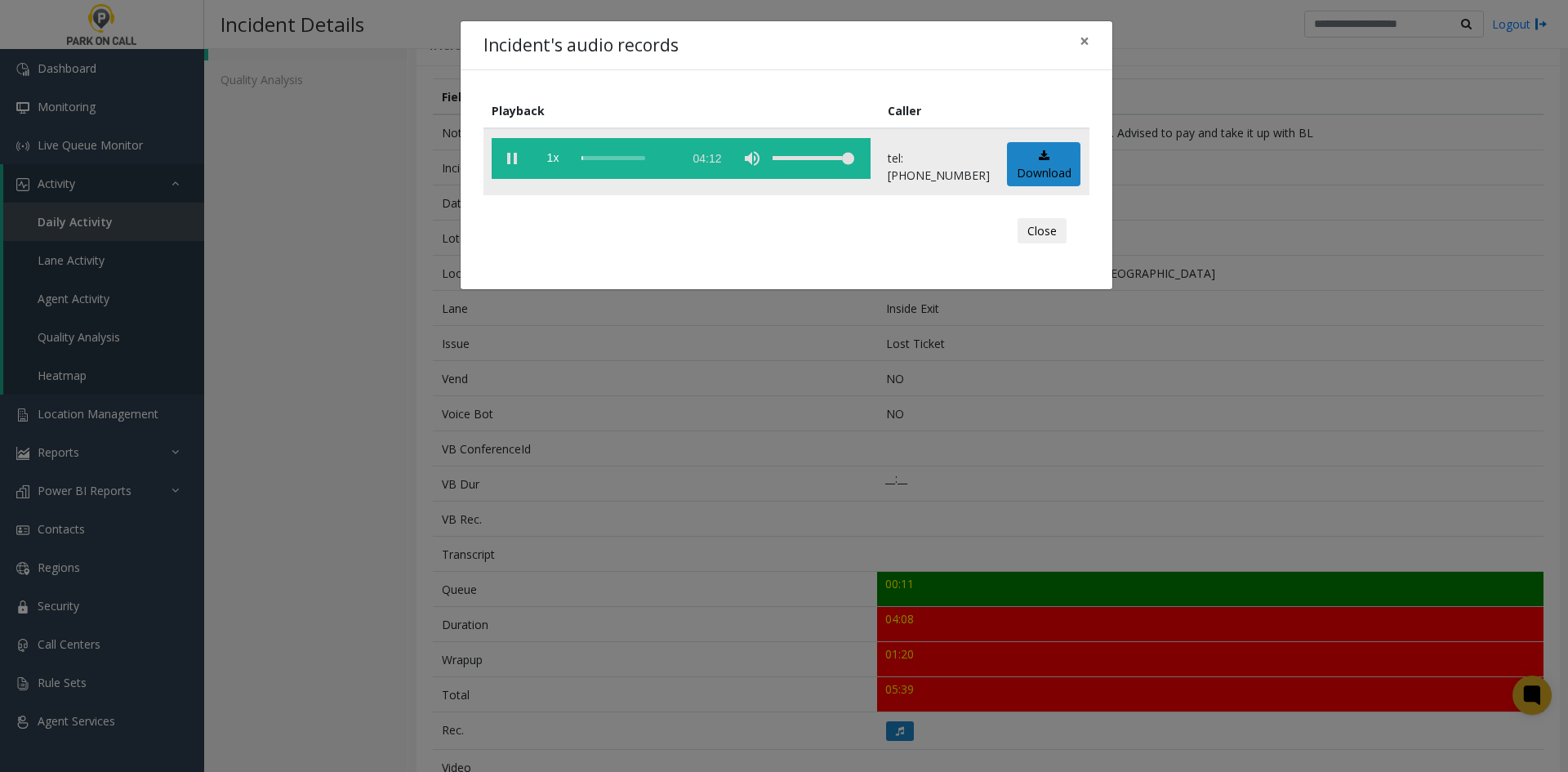
click at [824, 164] on div "volume level" at bounding box center [812, 158] width 81 height 41
click at [848, 149] on div "volume level" at bounding box center [812, 158] width 81 height 41
click at [879, 155] on td "1x 04:12" at bounding box center [681, 161] width 396 height 67
drag, startPoint x: 866, startPoint y: 156, endPoint x: 850, endPoint y: 159, distance: 16.3
click at [850, 159] on div "volume level" at bounding box center [812, 158] width 81 height 41
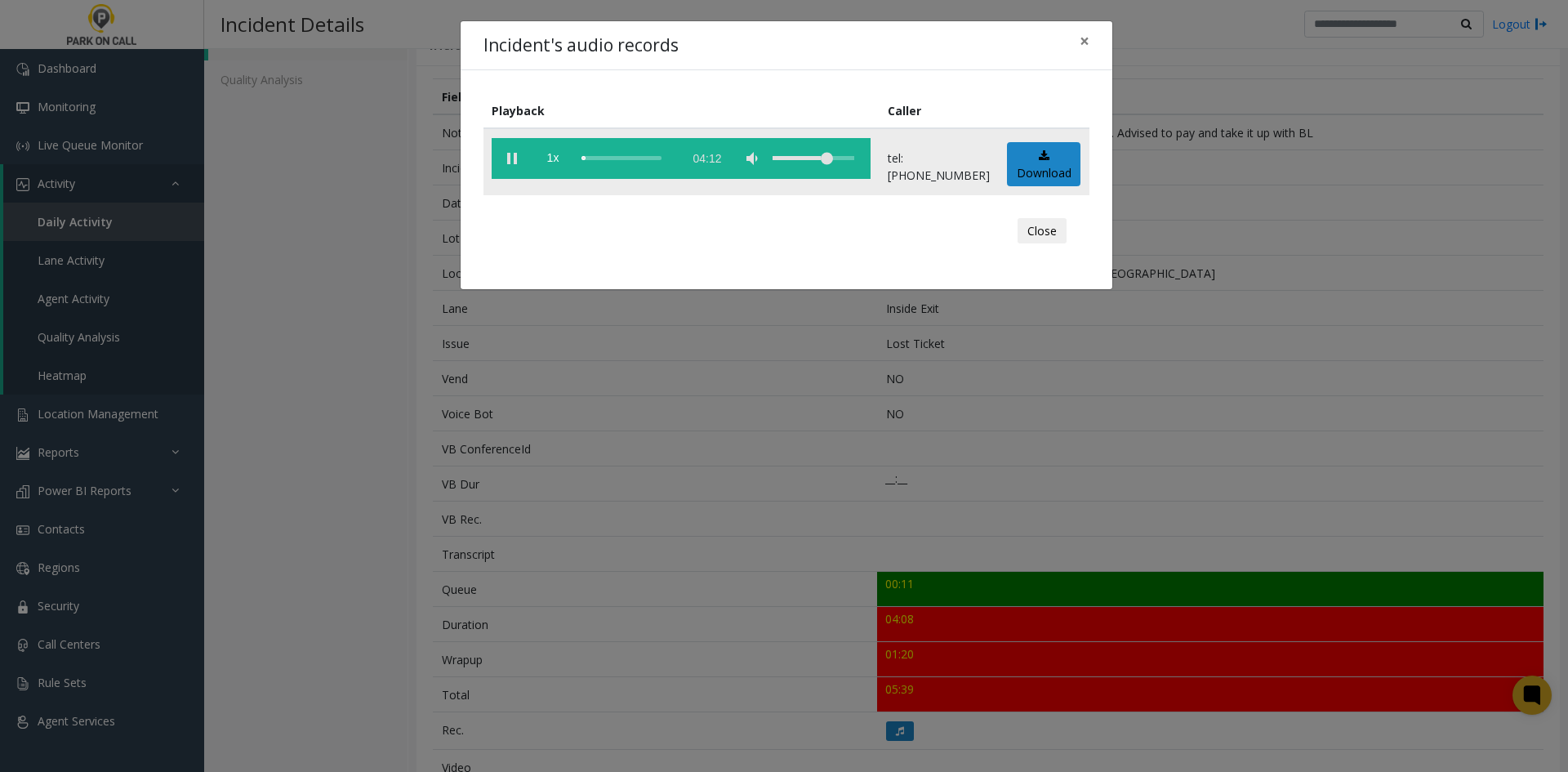
click at [511, 165] on vg-play-pause at bounding box center [511, 158] width 41 height 41
click at [516, 164] on vg-play-pause at bounding box center [511, 158] width 41 height 41
click at [509, 155] on vg-play-pause at bounding box center [511, 158] width 41 height 41
click at [509, 155] on vg-play-pause at bounding box center [511, 158] width 41 height 41
click at [511, 169] on vg-play-pause at bounding box center [511, 158] width 41 height 41
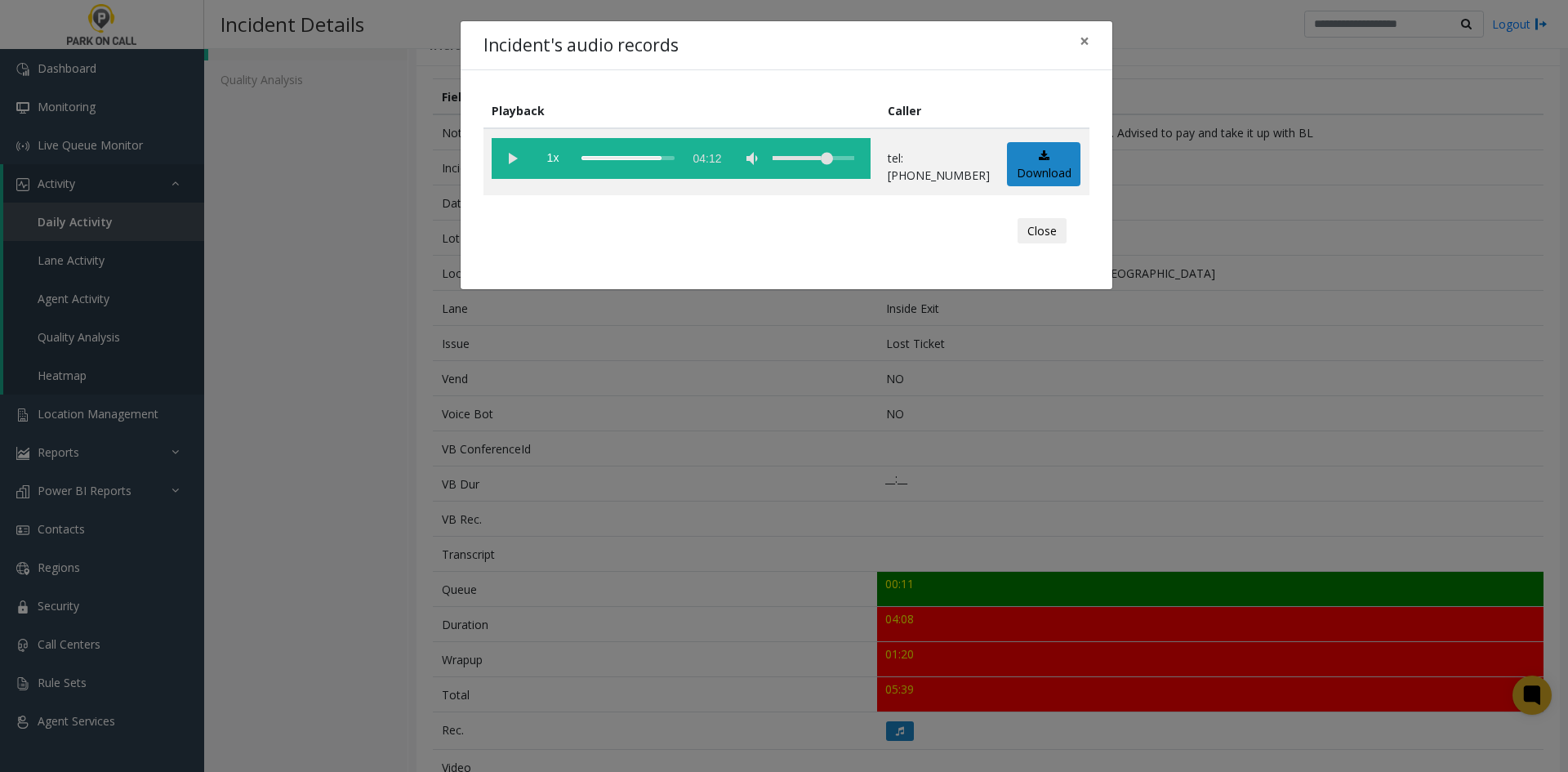
click at [1065, 521] on div "Incident's audio records × Playback Caller 1x 04:12 tel:[PHONE_NUMBER] Download…" at bounding box center [784, 386] width 1568 height 772
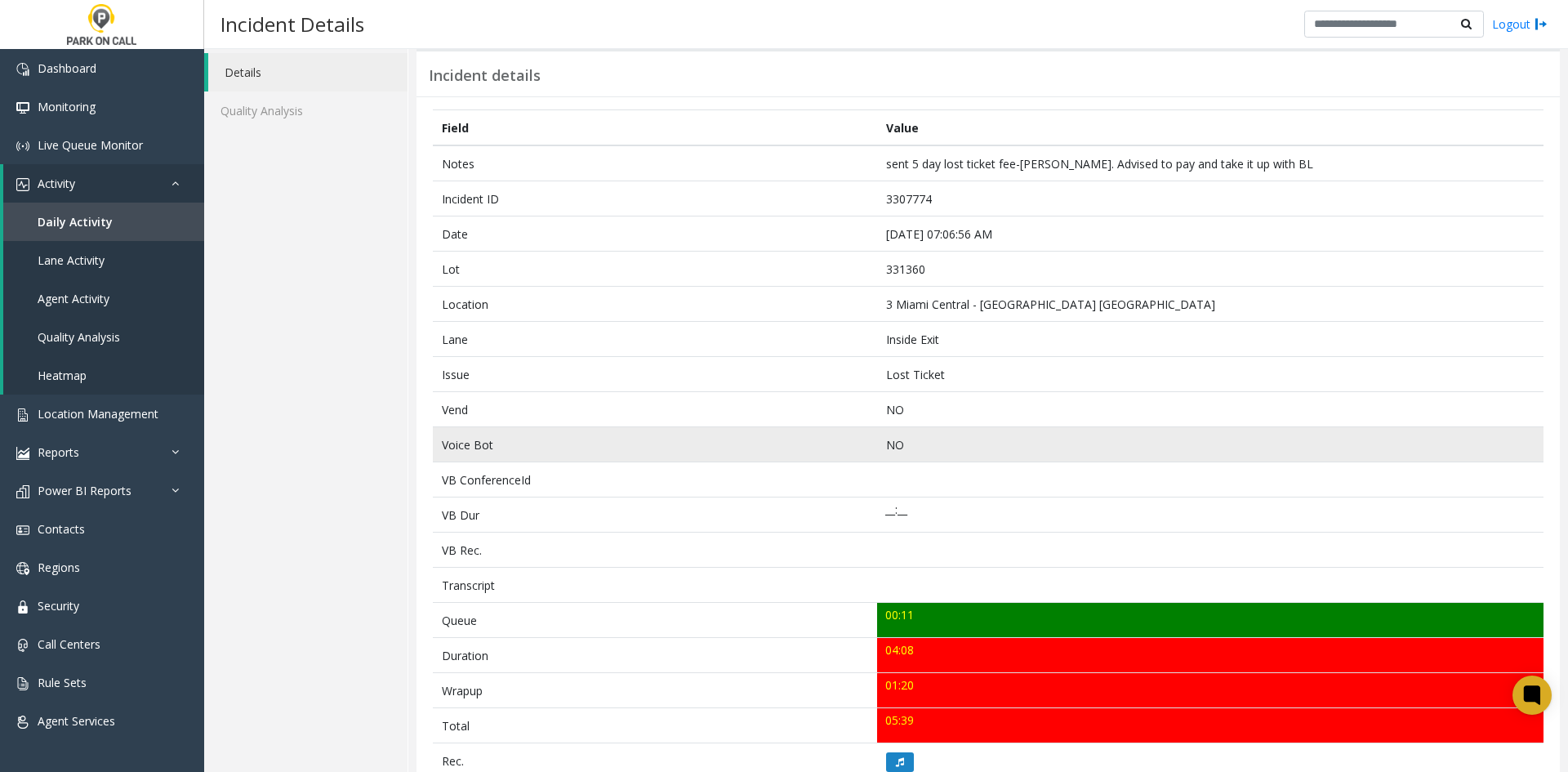
scroll to position [0, 0]
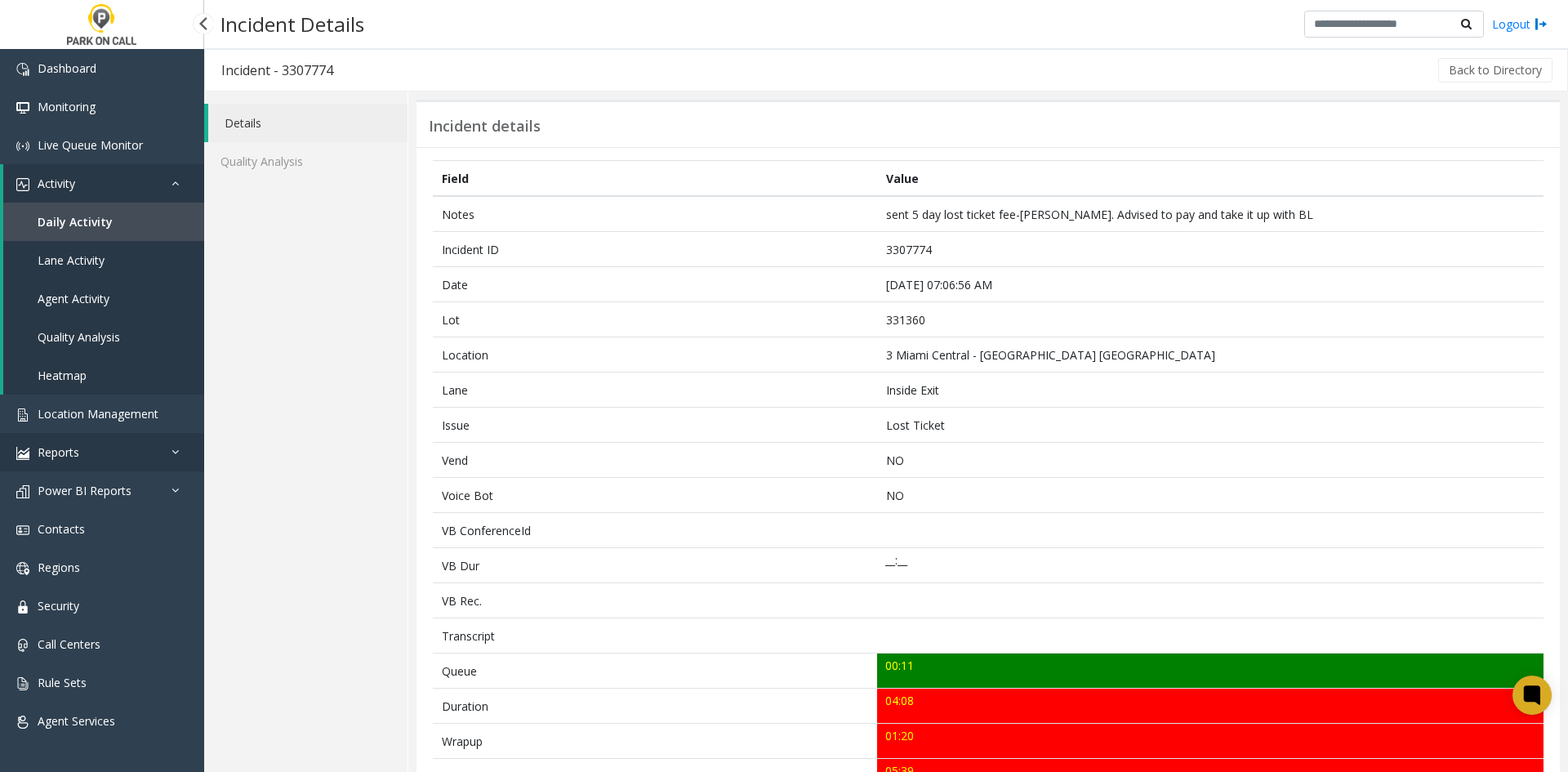
click at [119, 454] on link "Reports" at bounding box center [102, 452] width 204 height 38
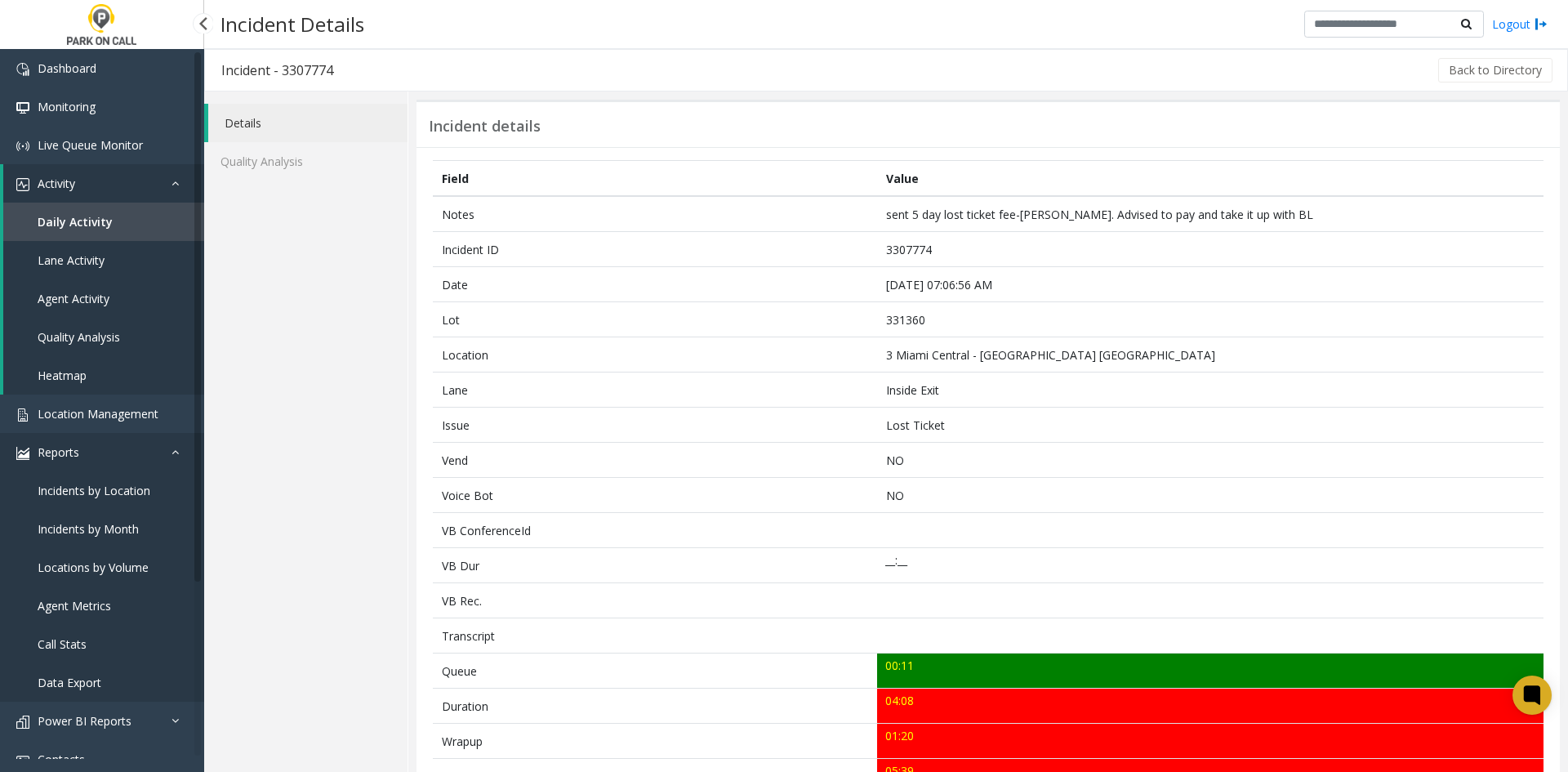
click at [119, 454] on link "Reports" at bounding box center [102, 452] width 204 height 38
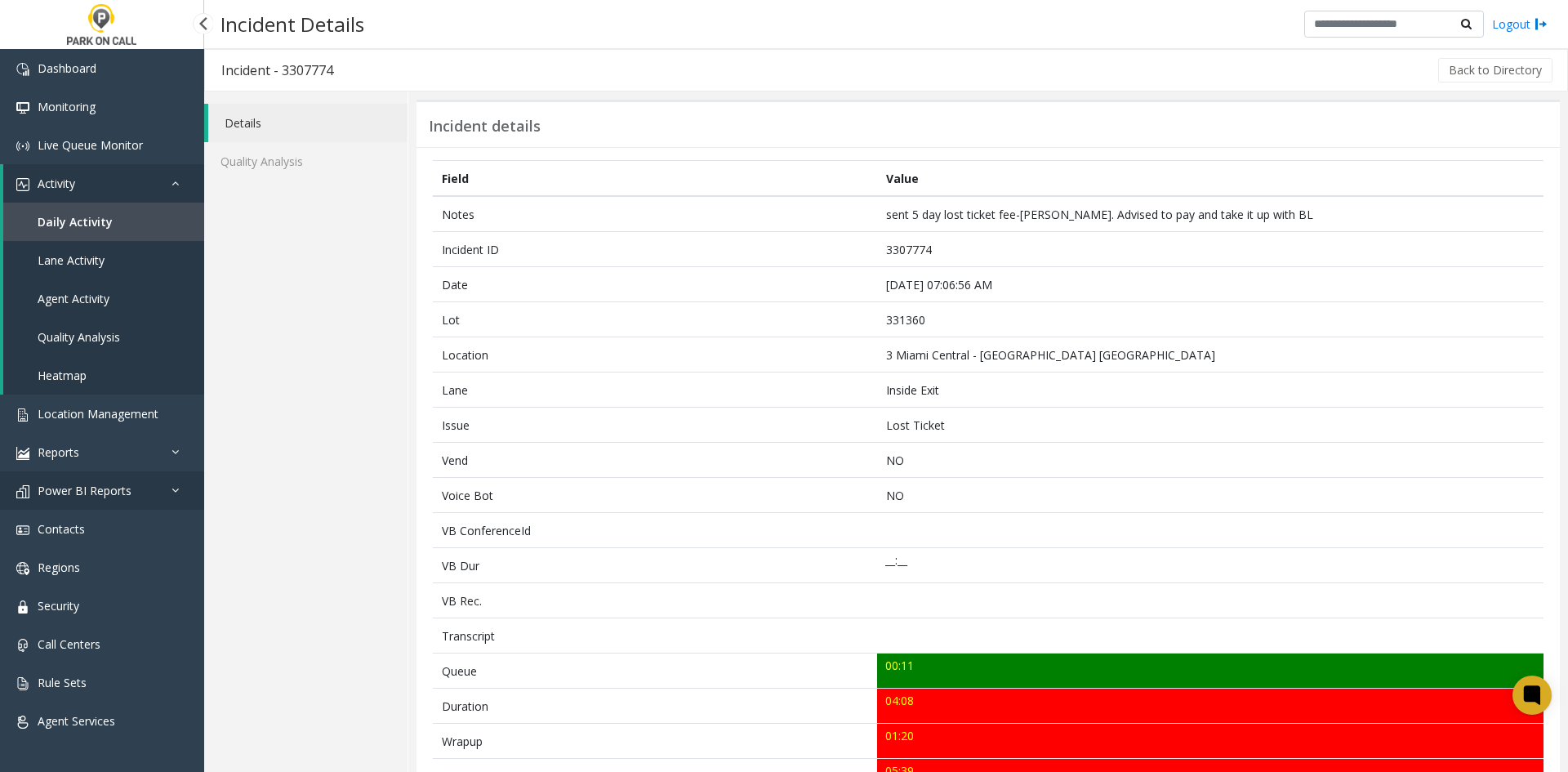
click at [139, 494] on link "Power BI Reports" at bounding box center [102, 490] width 204 height 38
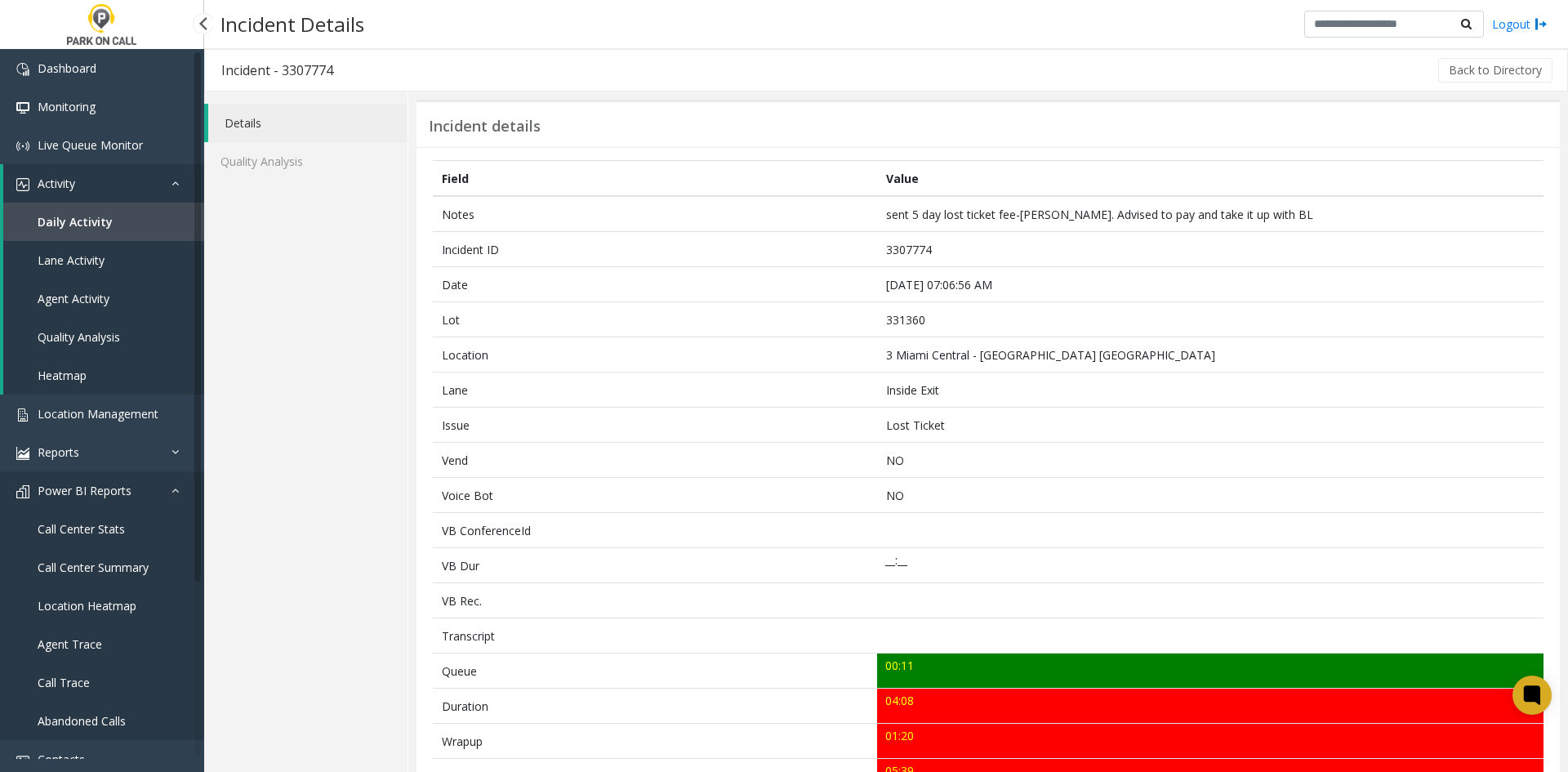
click at [139, 494] on link "Power BI Reports" at bounding box center [102, 490] width 204 height 38
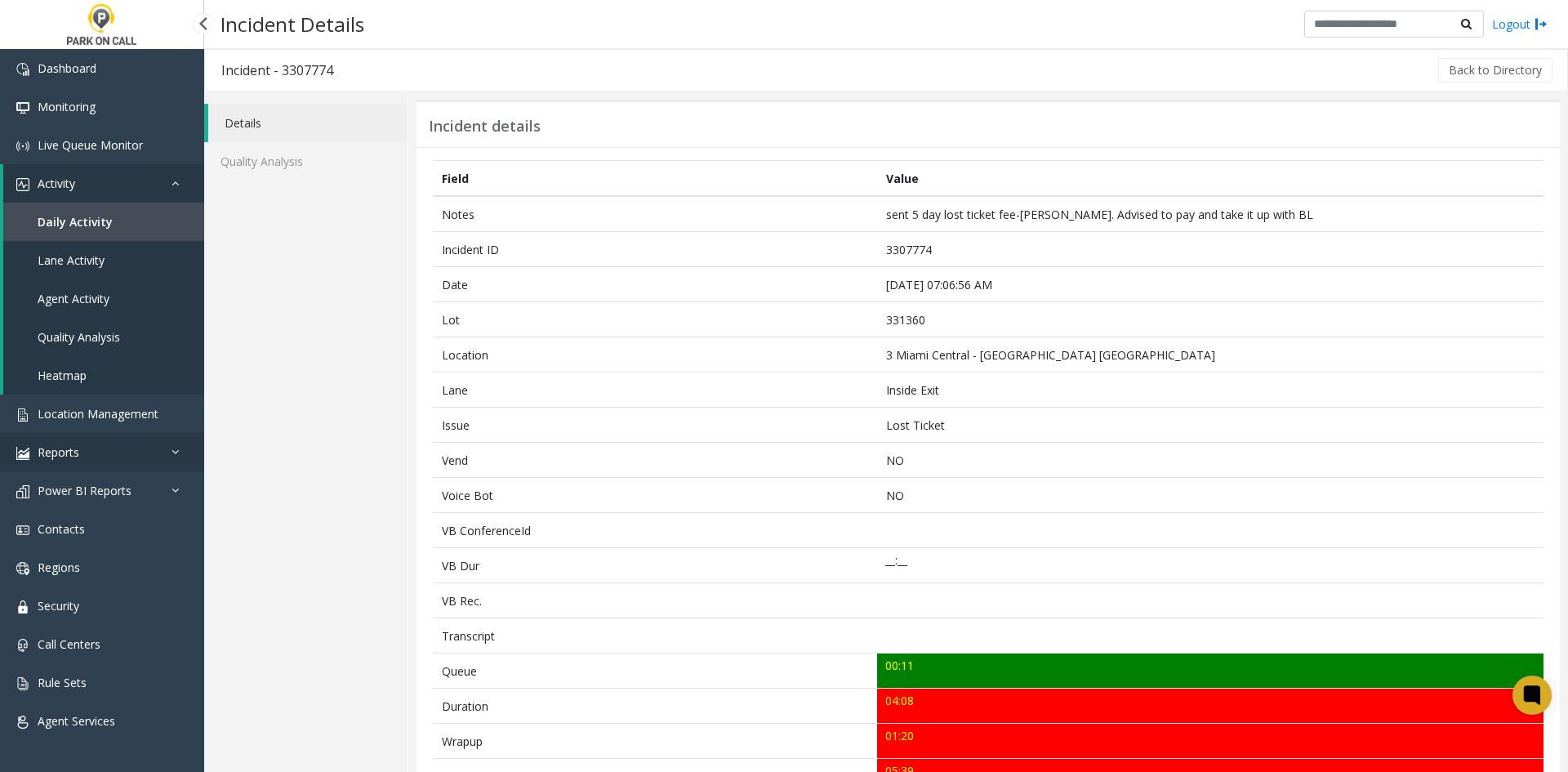
click at [127, 449] on link "Reports" at bounding box center [102, 452] width 204 height 38
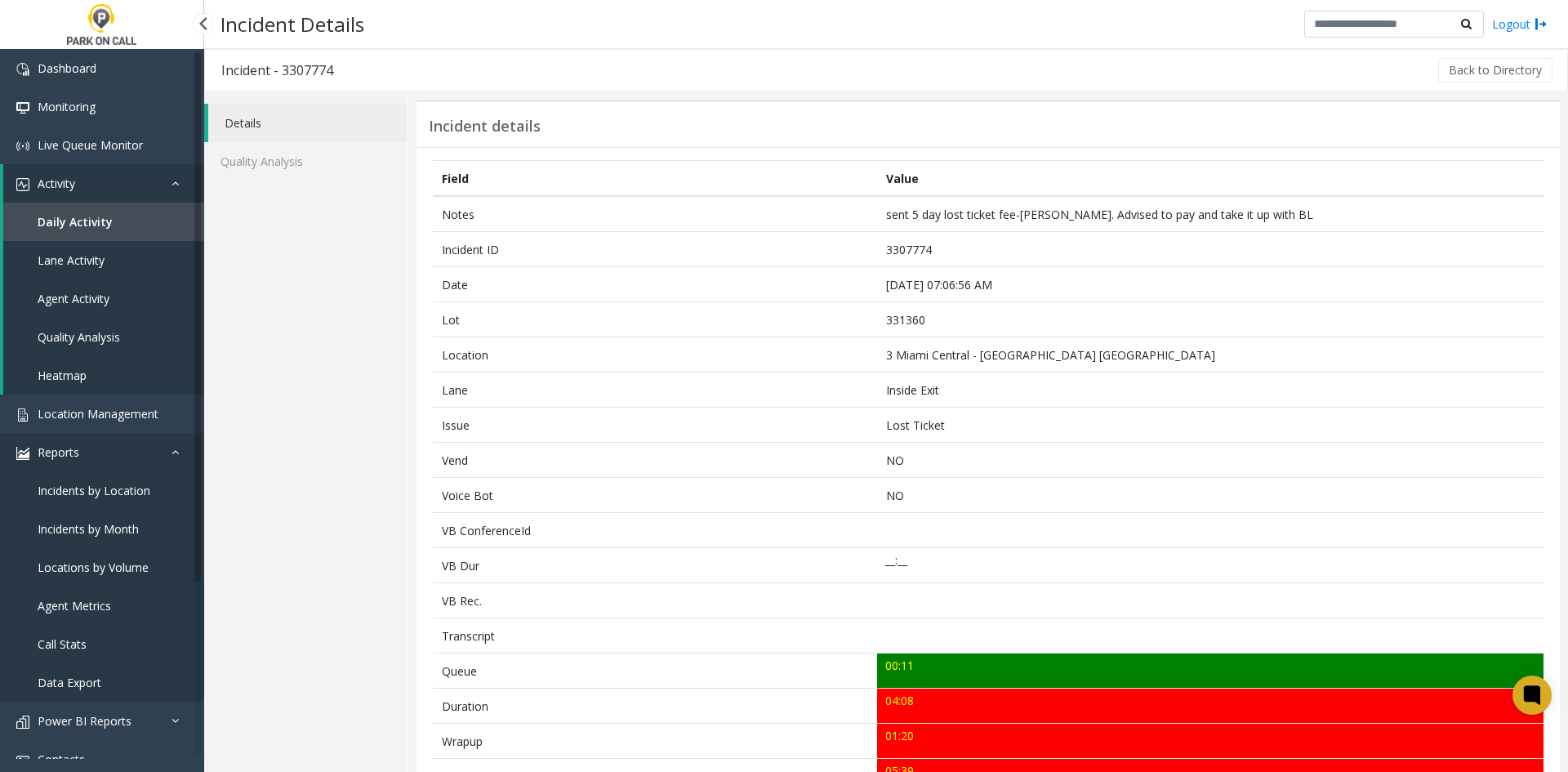
click at [127, 453] on link "Reports" at bounding box center [102, 452] width 204 height 38
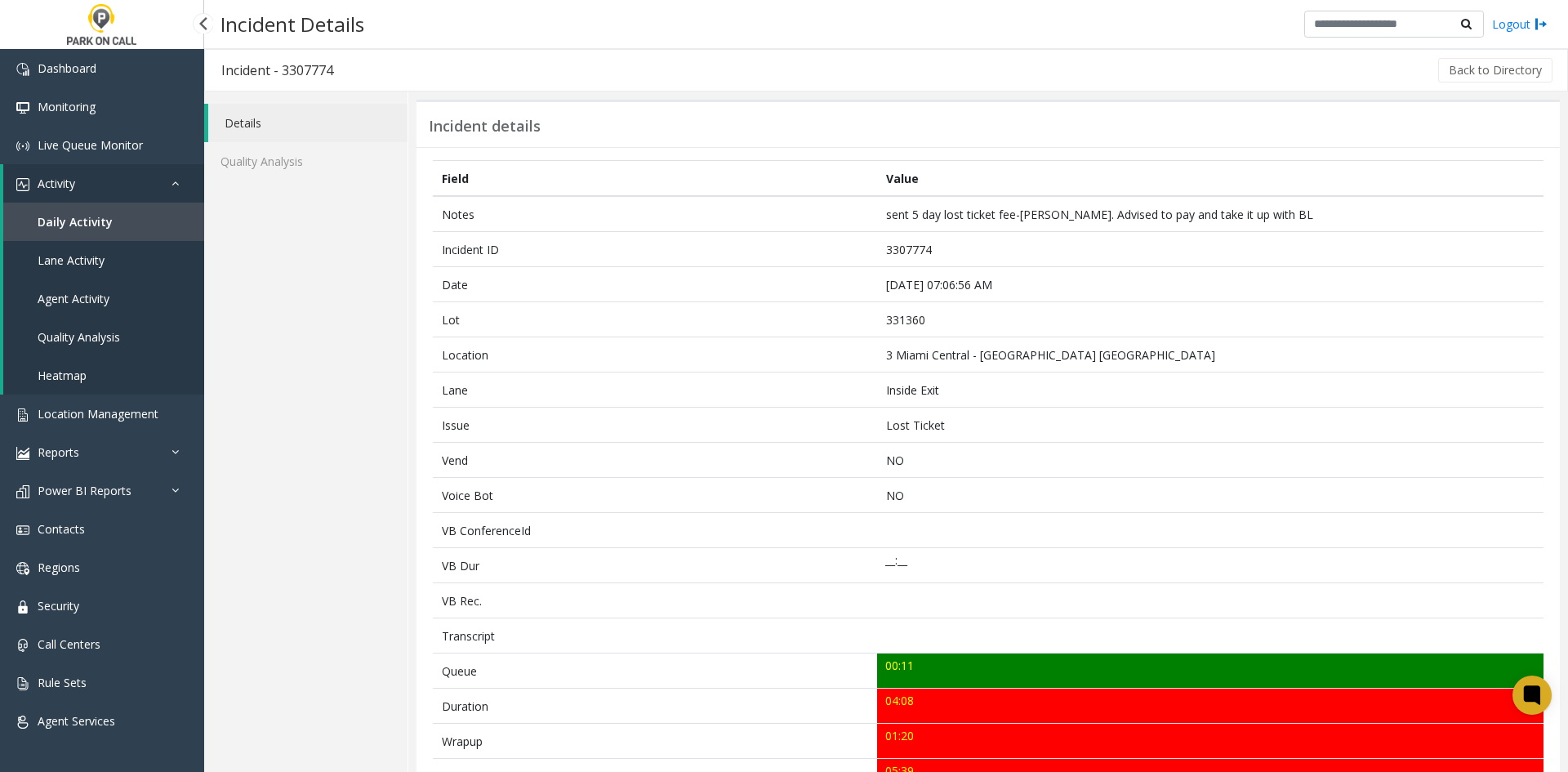
click at [145, 373] on link "Heatmap" at bounding box center [104, 375] width 201 height 38
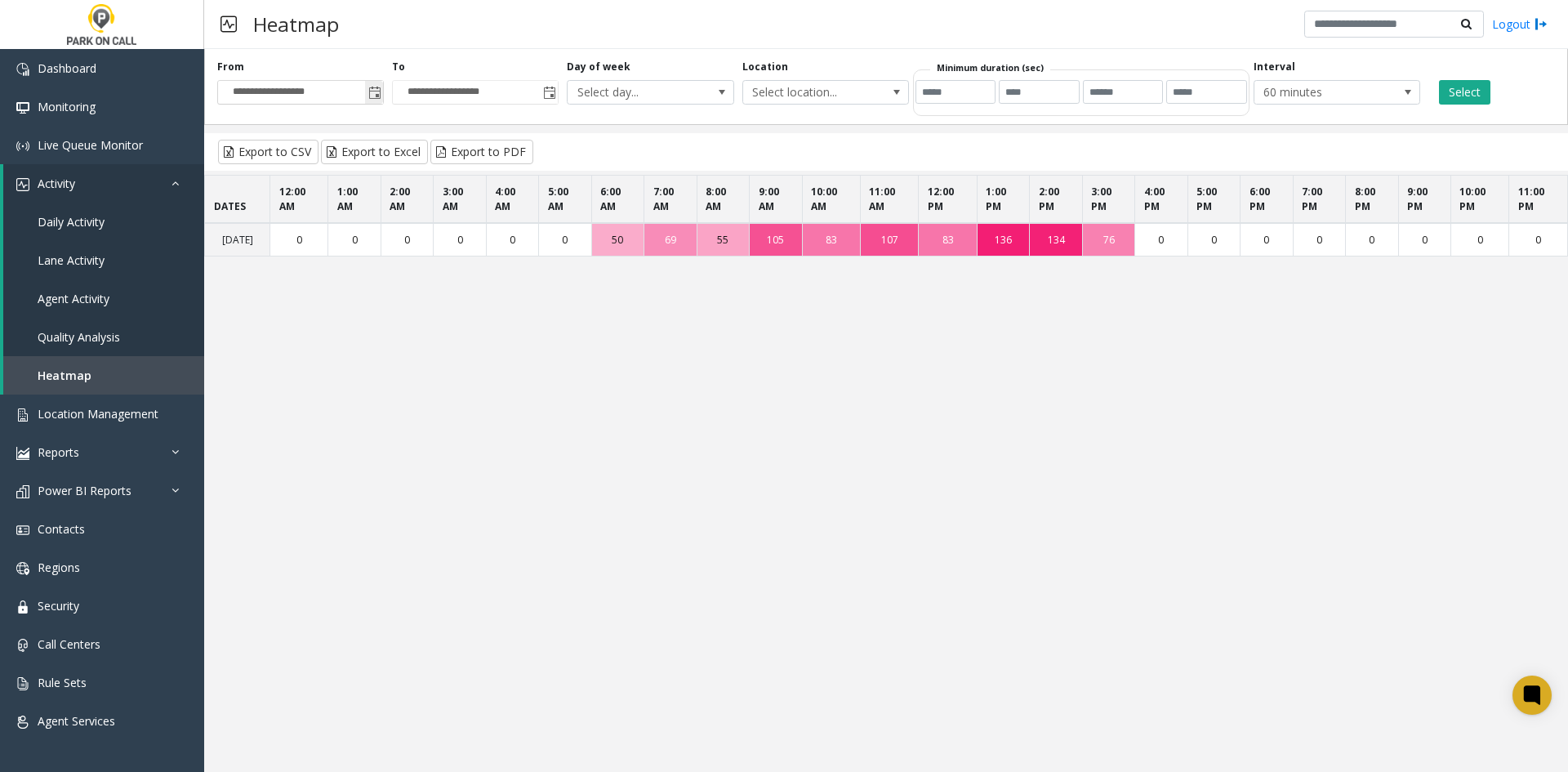
click at [381, 104] on span "Toggle popup" at bounding box center [374, 92] width 18 height 27
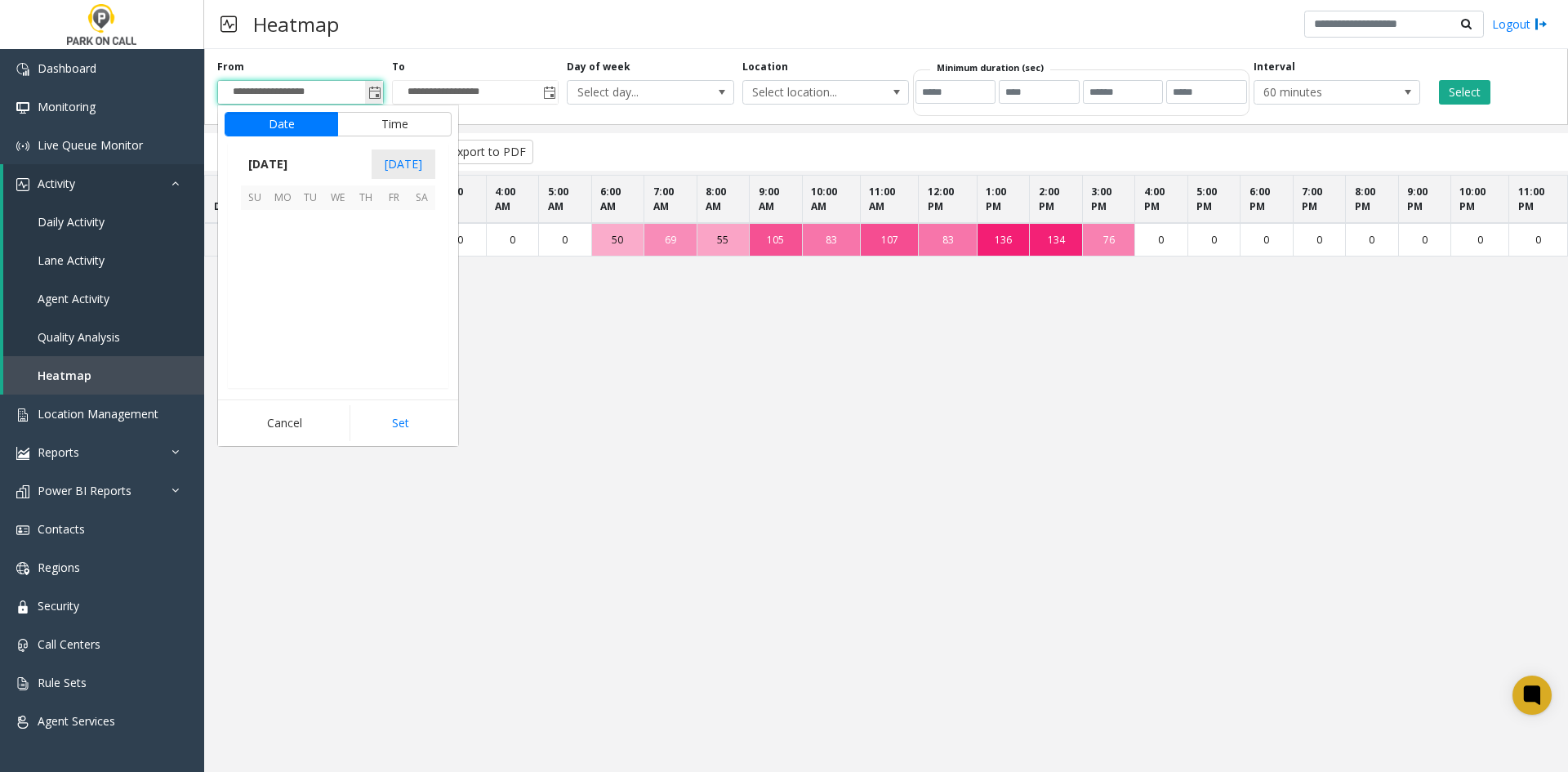
scroll to position [293031, 0]
click at [301, 272] on span "16" at bounding box center [310, 279] width 27 height 27
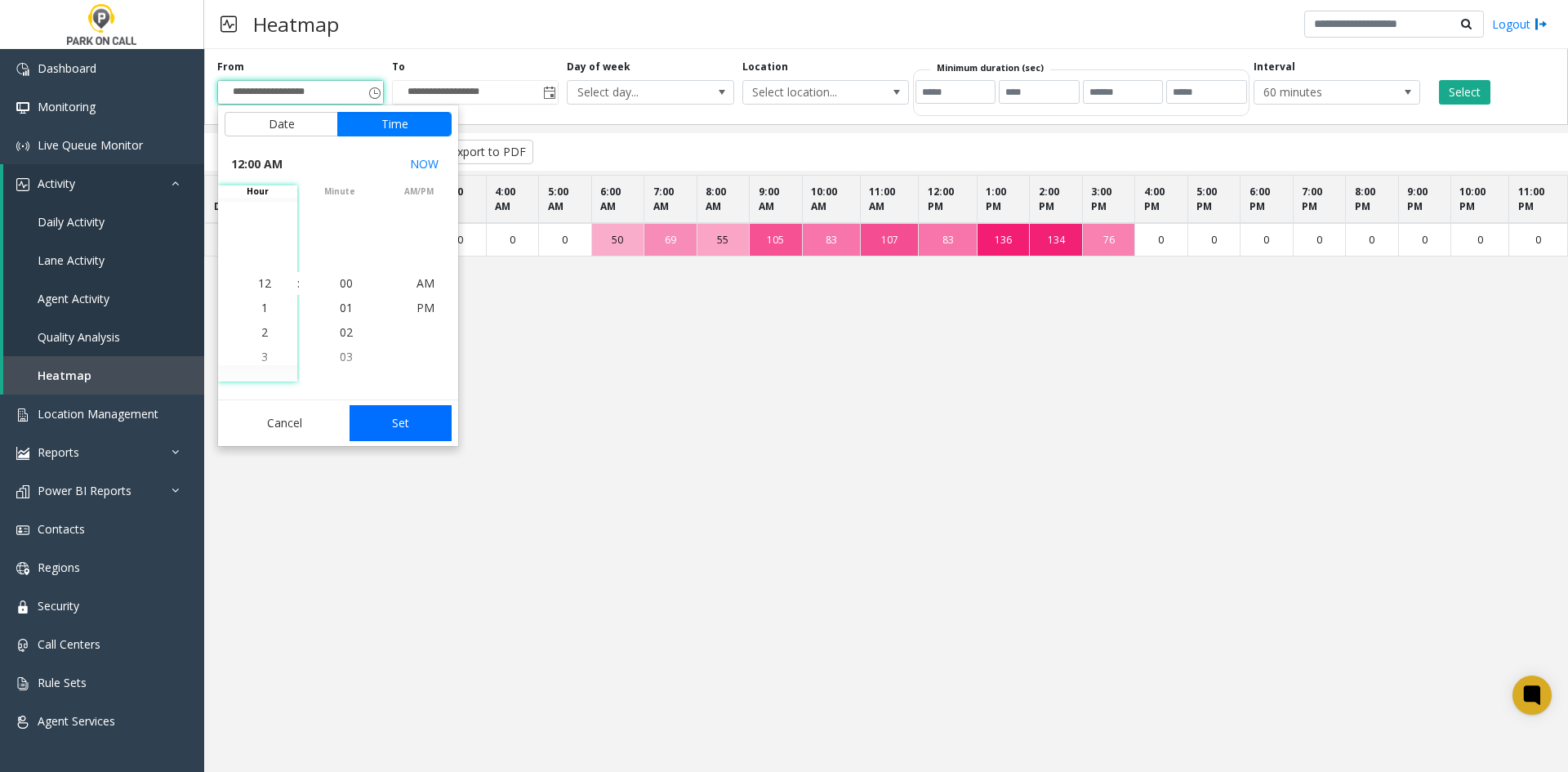
click at [422, 409] on button "Set" at bounding box center [401, 423] width 102 height 36
type input "**********"
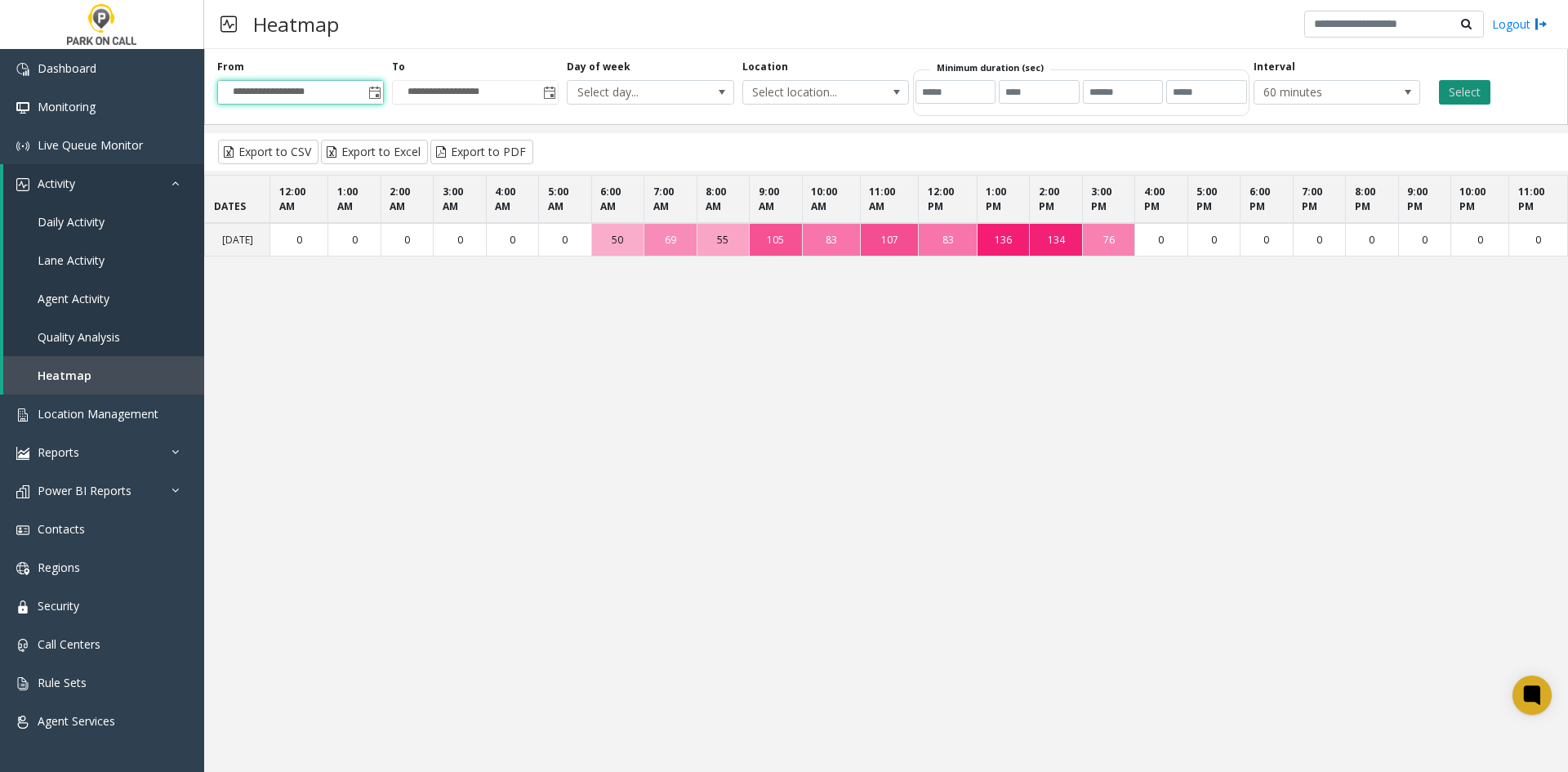
click at [1468, 95] on button "Select" at bounding box center [1465, 91] width 51 height 25
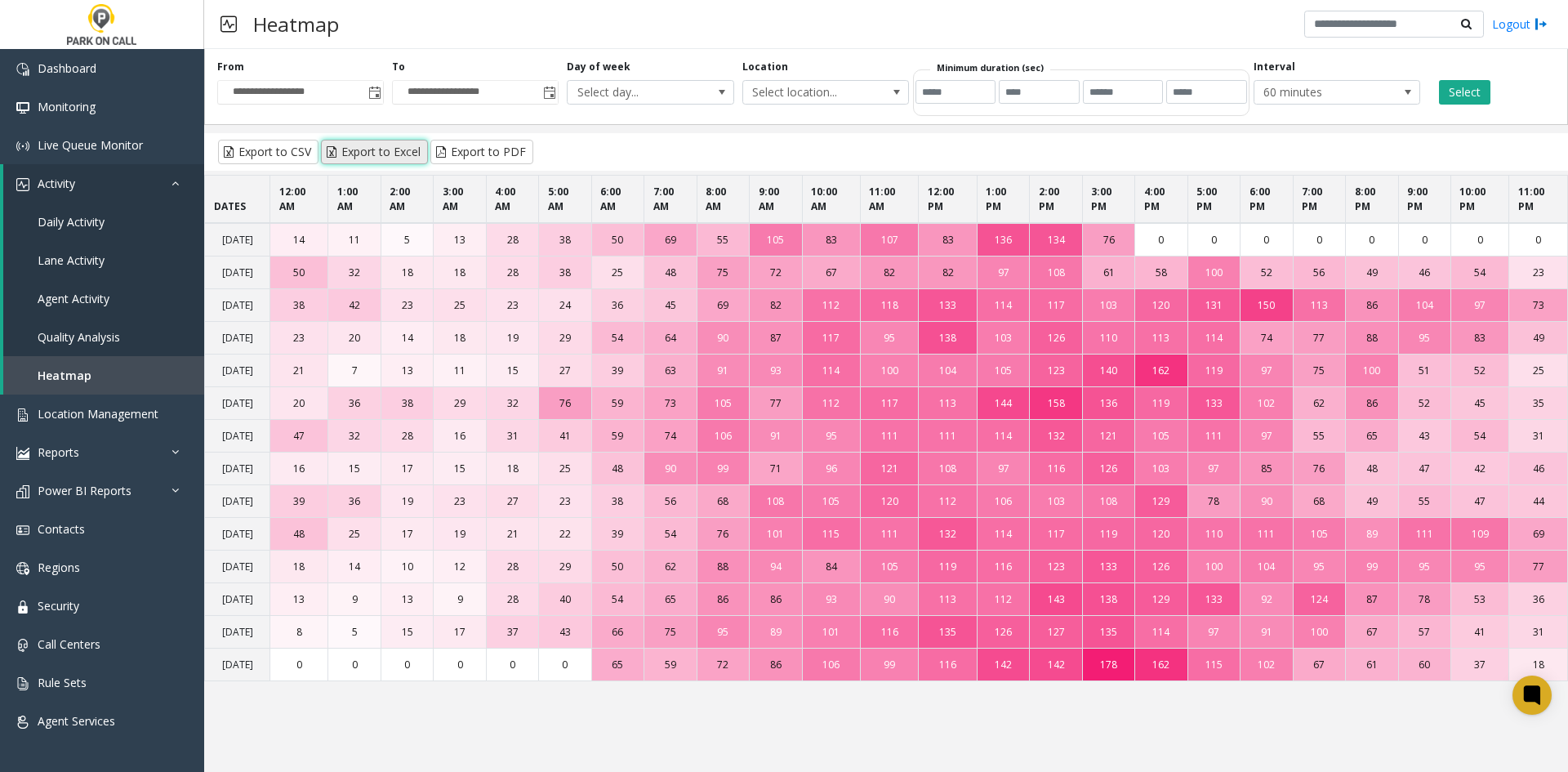
click at [392, 152] on button "Export to Excel" at bounding box center [374, 152] width 107 height 25
